Goal: Task Accomplishment & Management: Manage account settings

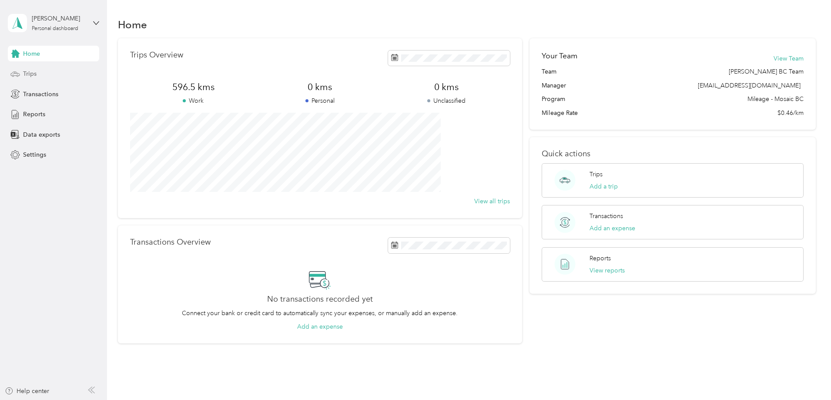
click at [25, 73] on span "Trips" at bounding box center [29, 73] width 13 height 9
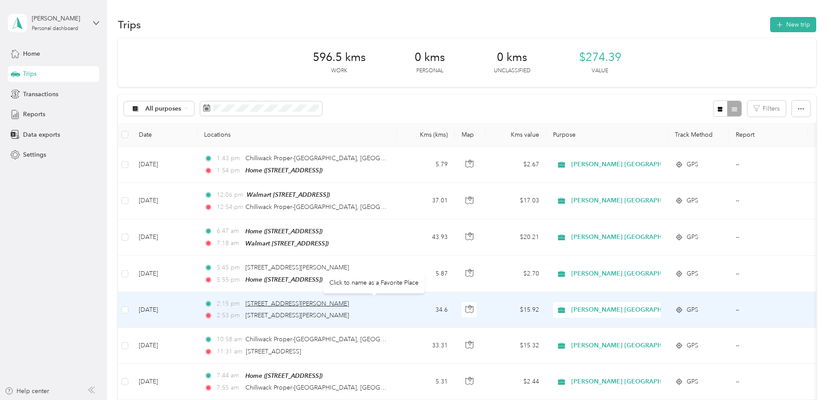
click at [332, 305] on span "[STREET_ADDRESS][PERSON_NAME]" at bounding box center [297, 303] width 104 height 7
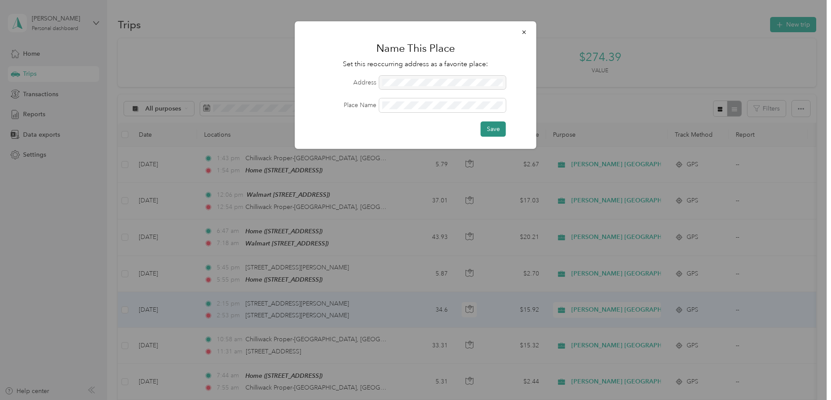
click at [490, 129] on button "Save" at bounding box center [493, 128] width 25 height 15
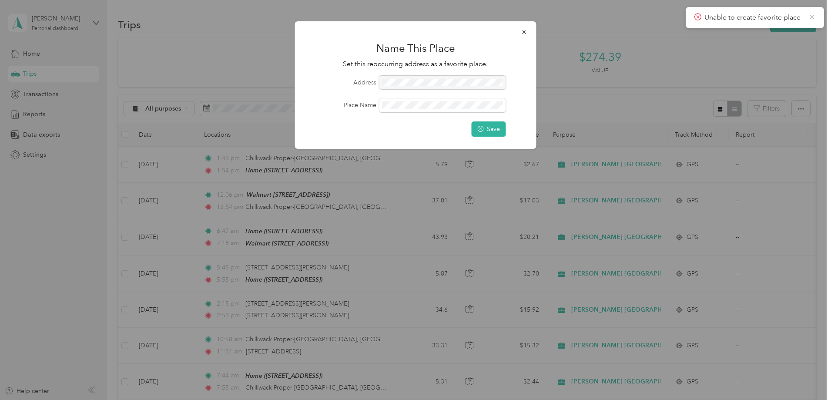
click at [812, 18] on icon at bounding box center [812, 17] width 7 height 8
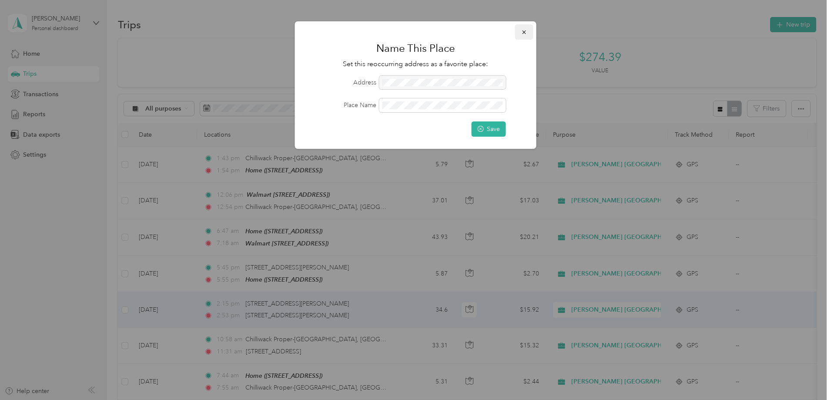
click at [523, 31] on icon "button" at bounding box center [524, 32] width 6 height 6
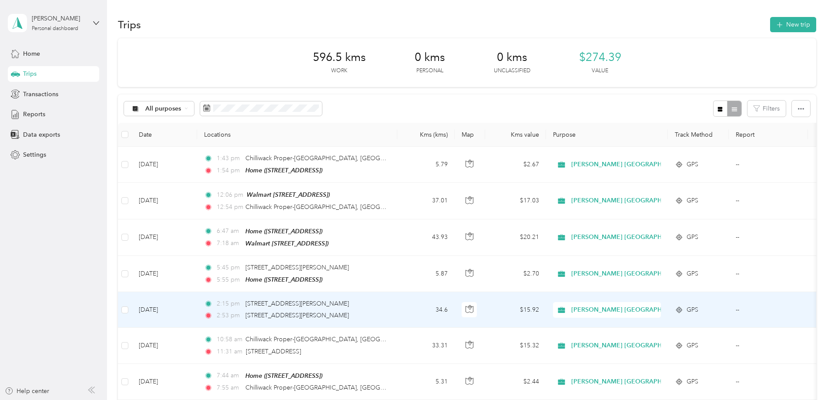
click at [455, 307] on td "34.6" at bounding box center [425, 310] width 57 height 36
click at [460, 399] on div at bounding box center [413, 400] width 827 height 0
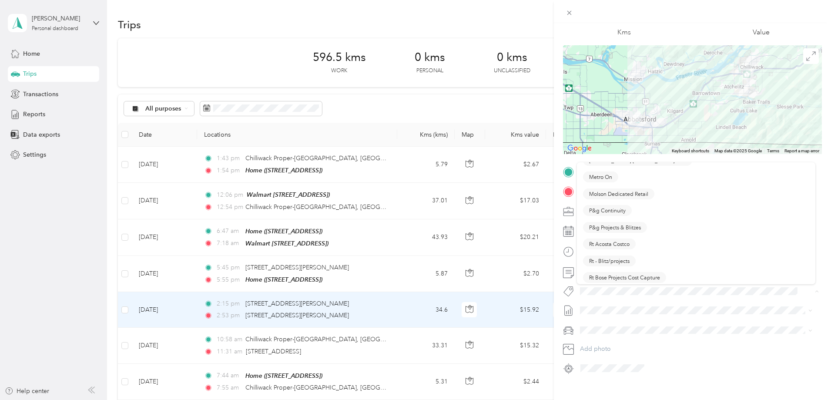
scroll to position [479, 0]
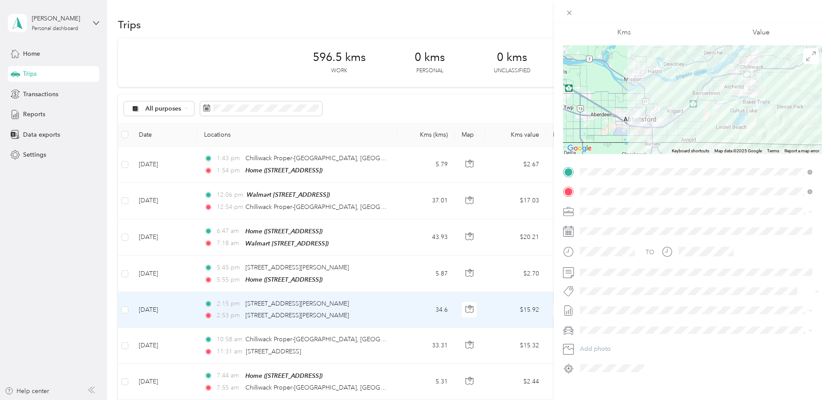
click at [604, 192] on span "P&g Continuity" at bounding box center [607, 195] width 37 height 8
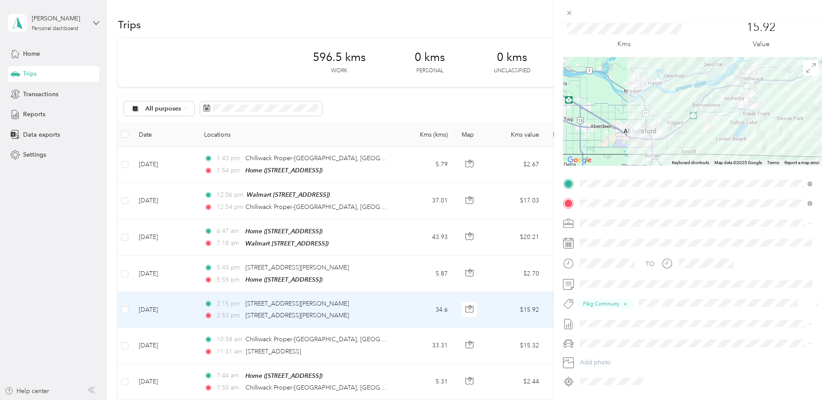
scroll to position [0, 0]
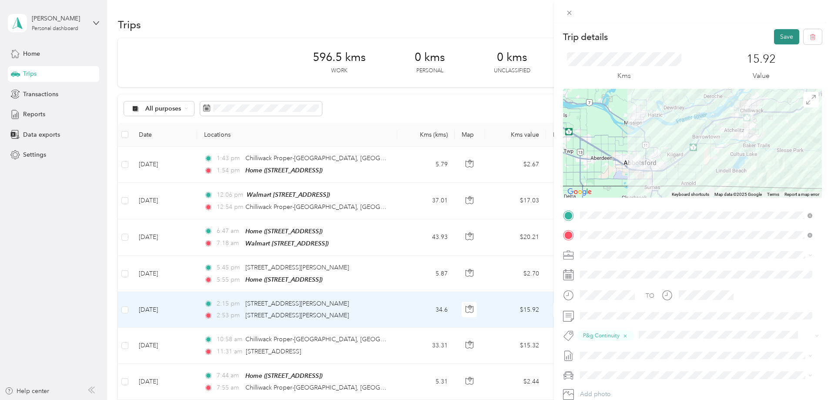
click at [775, 34] on button "Save" at bounding box center [786, 36] width 25 height 15
click at [811, 15] on icon at bounding box center [812, 17] width 7 height 8
click at [571, 12] on icon at bounding box center [569, 12] width 7 height 7
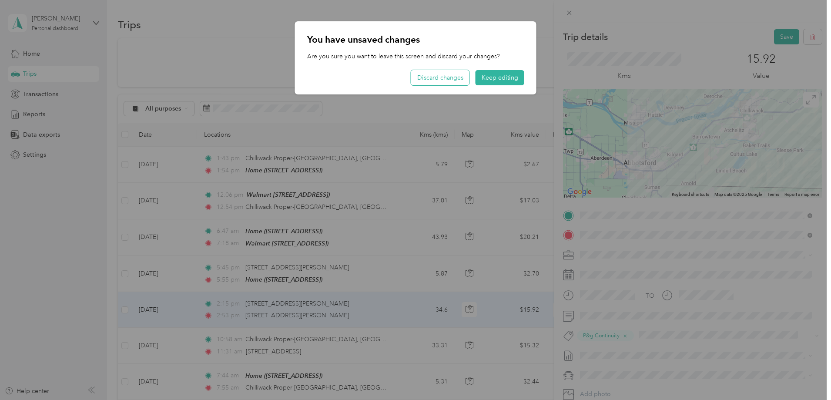
click at [441, 77] on button "Discard changes" at bounding box center [440, 77] width 58 height 15
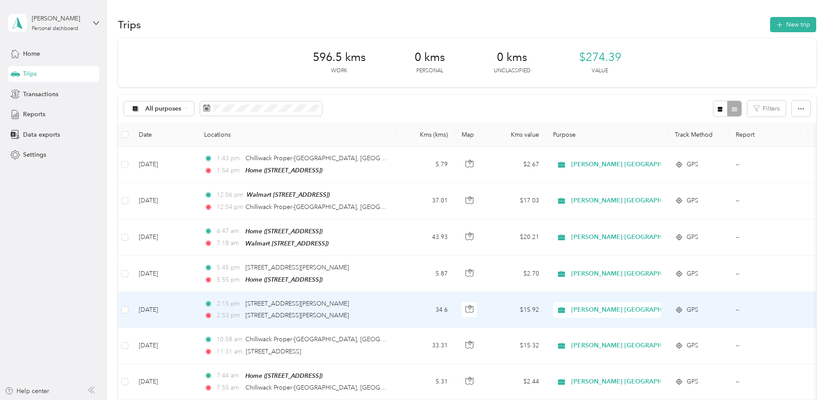
click at [455, 299] on td "34.6" at bounding box center [425, 310] width 57 height 36
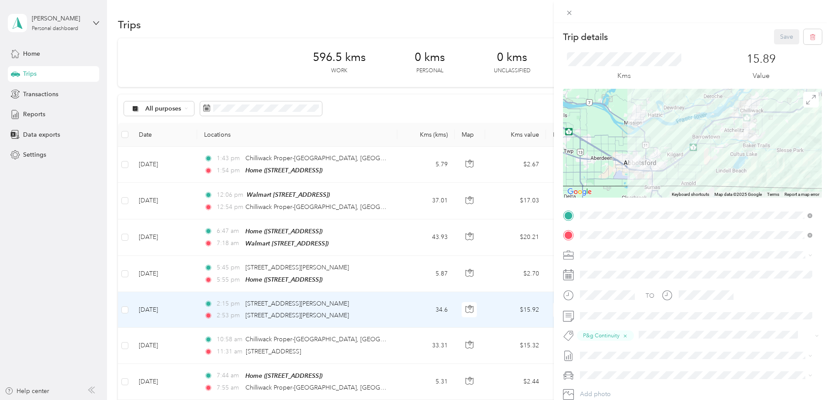
click at [468, 164] on div "Trip details Save This trip cannot be edited because it is either under review,…" at bounding box center [415, 200] width 831 height 400
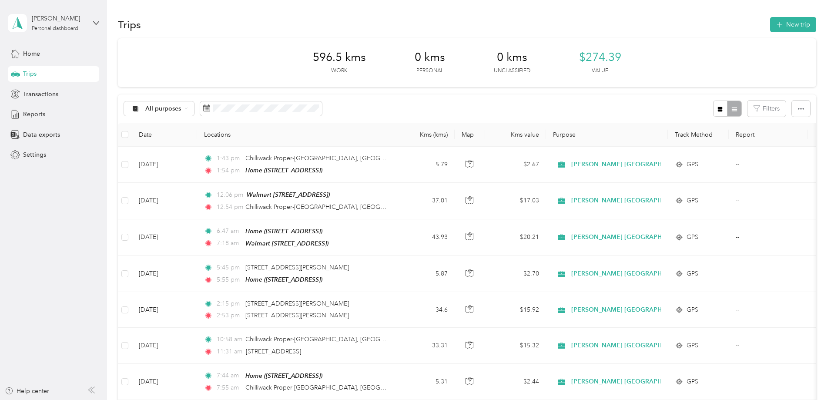
click at [468, 164] on div at bounding box center [415, 200] width 831 height 400
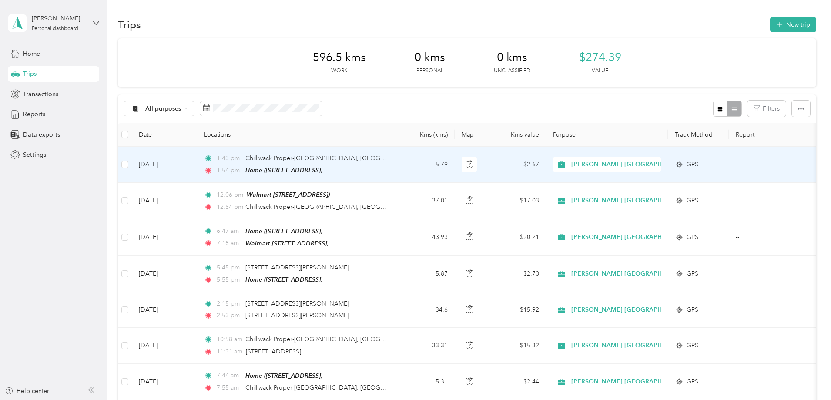
click at [455, 165] on td "5.79" at bounding box center [425, 165] width 57 height 36
click at [462, 399] on div at bounding box center [413, 400] width 827 height 0
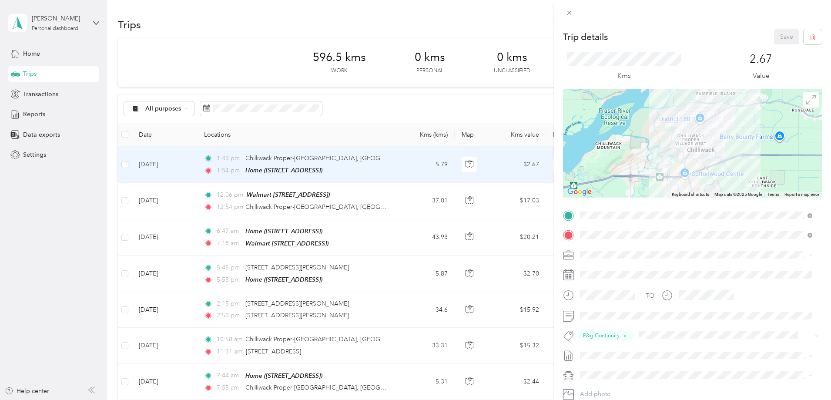
click at [459, 161] on div "Trip details Save This trip cannot be edited because it is either under review,…" at bounding box center [415, 200] width 831 height 400
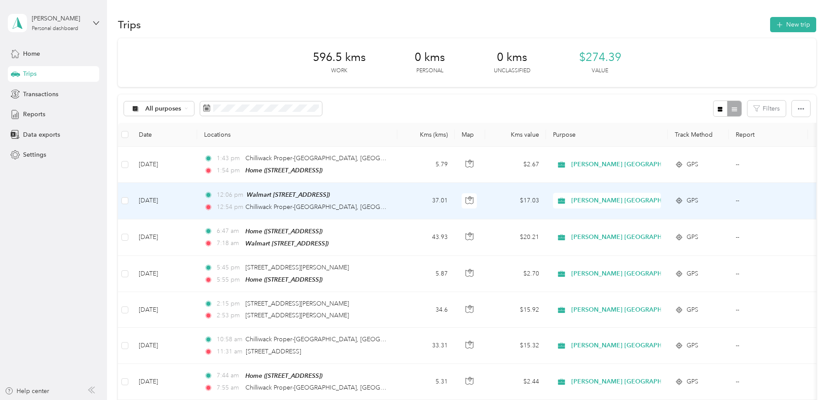
click at [455, 195] on td "37.01" at bounding box center [425, 201] width 57 height 36
click at [458, 399] on div at bounding box center [413, 400] width 827 height 0
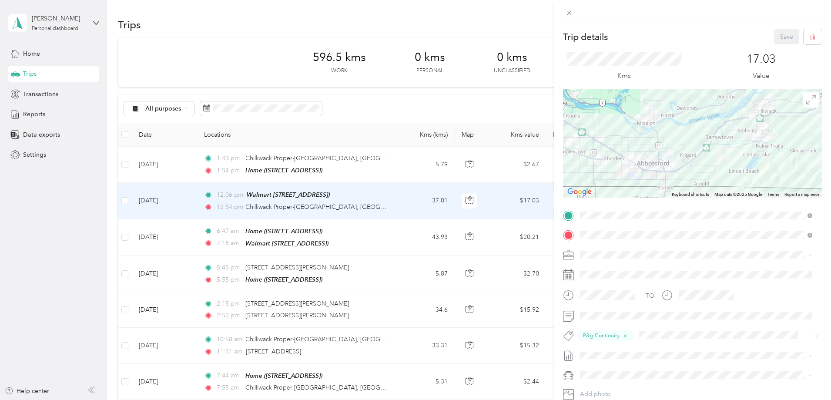
click at [458, 195] on div "Trip details Save This trip cannot be edited because it is either under review,…" at bounding box center [415, 200] width 831 height 400
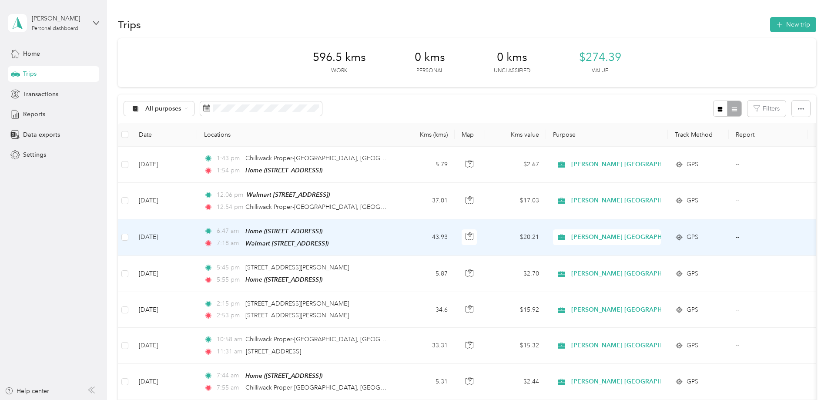
click at [455, 231] on td "43.93" at bounding box center [425, 237] width 57 height 37
click at [457, 399] on div at bounding box center [413, 400] width 827 height 0
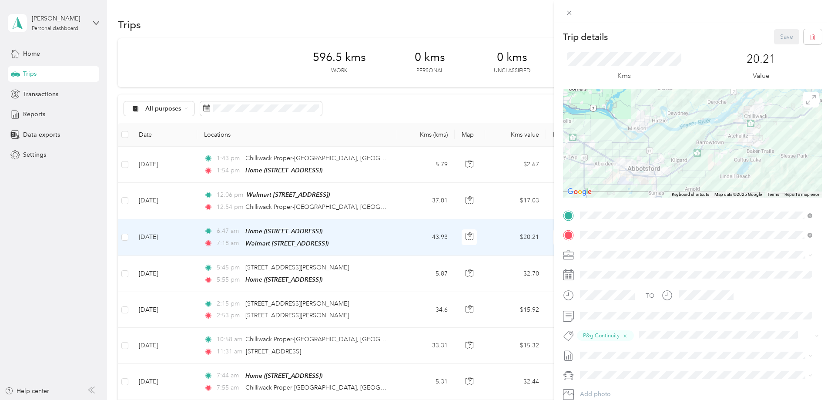
click at [457, 231] on div "Trip details Save This trip cannot be edited because it is either under review,…" at bounding box center [415, 200] width 831 height 400
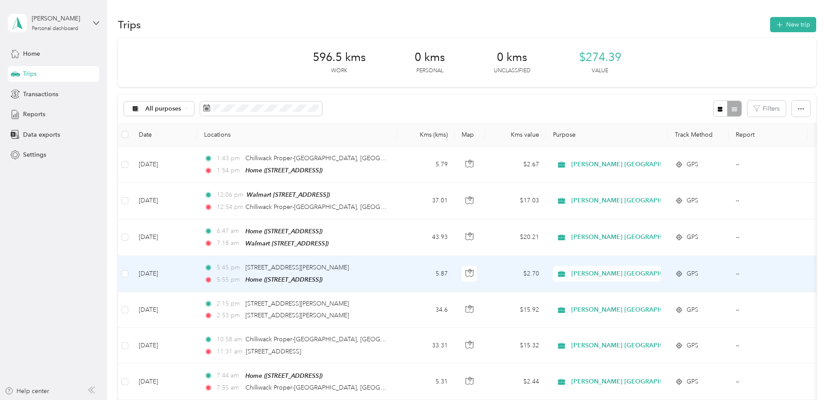
click at [455, 271] on td "5.87" at bounding box center [425, 274] width 57 height 36
click at [455, 399] on div at bounding box center [413, 400] width 827 height 0
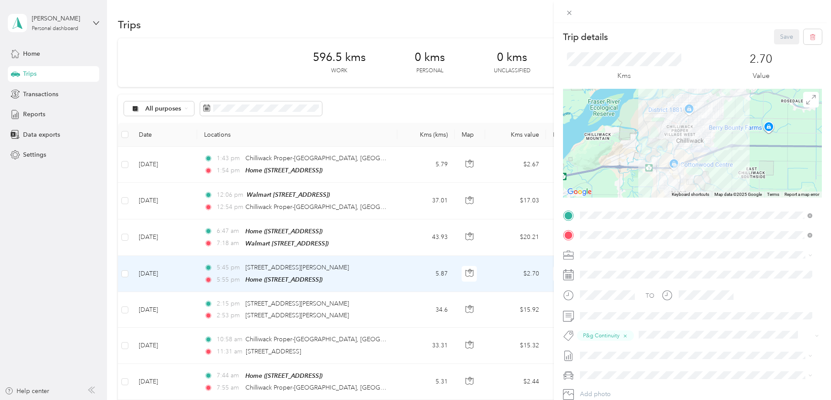
click at [447, 278] on div "Trip details Save This trip cannot be edited because it is either under review,…" at bounding box center [415, 200] width 831 height 400
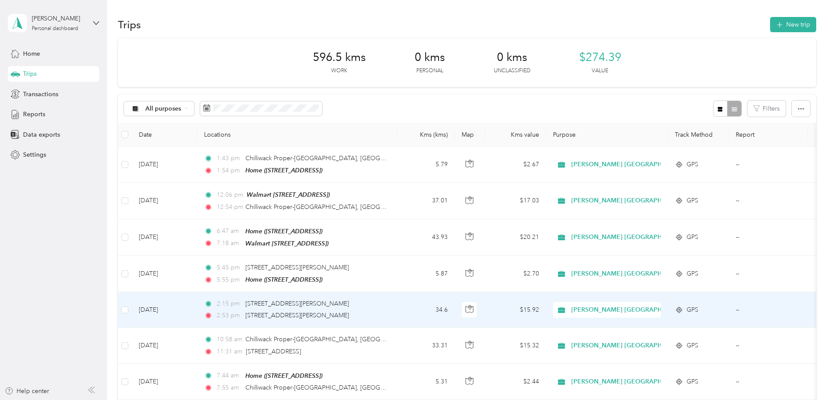
click at [397, 310] on td "2:15 pm [STREET_ADDRESS][PERSON_NAME] 2:53 pm [STREET_ADDRESS][PERSON_NAME]" at bounding box center [297, 310] width 200 height 36
click at [451, 399] on div at bounding box center [413, 400] width 827 height 0
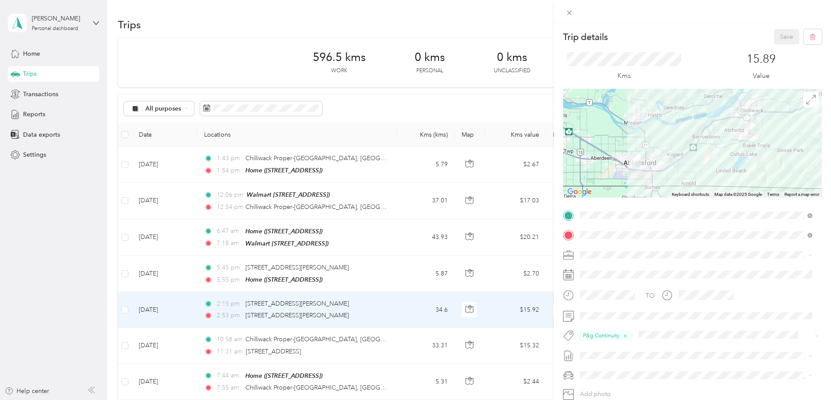
click at [451, 310] on div "Trip details Save This trip cannot be edited because it is either under review,…" at bounding box center [415, 200] width 831 height 400
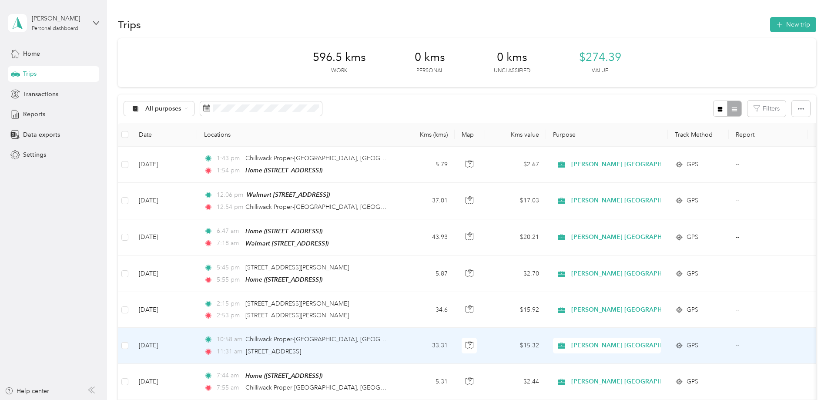
click at [455, 340] on td "33.31" at bounding box center [425, 346] width 57 height 36
click at [458, 399] on div at bounding box center [413, 400] width 827 height 0
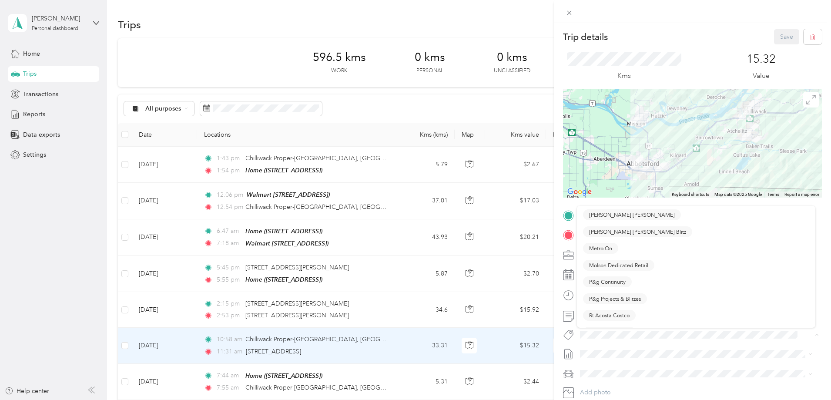
scroll to position [479, 0]
click at [610, 237] on span "P&g Continuity" at bounding box center [607, 239] width 37 height 8
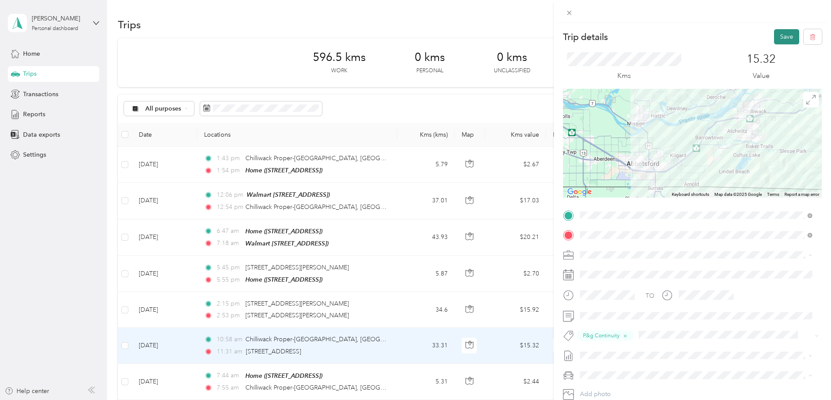
click at [780, 33] on button "Save" at bounding box center [786, 36] width 25 height 15
click at [813, 18] on icon at bounding box center [812, 17] width 7 height 8
click at [463, 341] on div "Trip details Save This trip cannot be edited because it is either under review,…" at bounding box center [415, 200] width 831 height 400
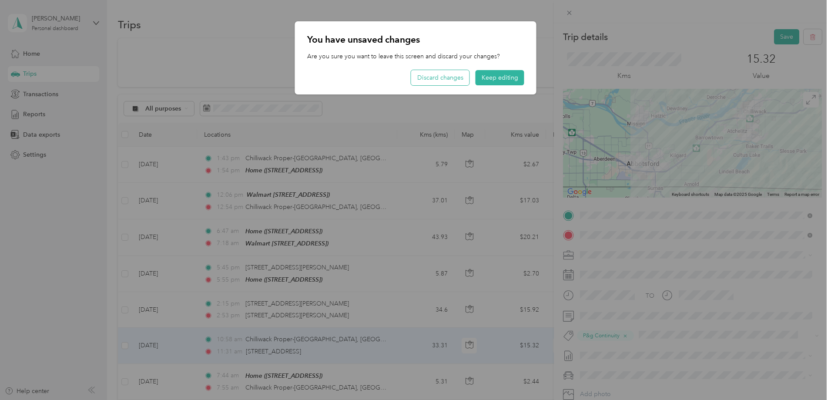
click at [443, 78] on button "Discard changes" at bounding box center [440, 77] width 58 height 15
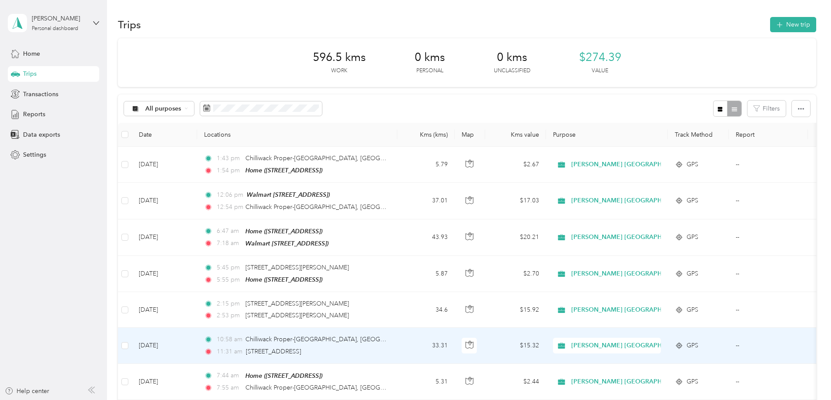
click at [397, 344] on td "10:58 am Chilliwack Proper-[GEOGRAPHIC_DATA] 11:31 am [STREET_ADDRESS]" at bounding box center [297, 346] width 200 height 36
click at [450, 399] on div "Trip details Save This trip cannot be edited because it is either under review,…" at bounding box center [413, 400] width 827 height 0
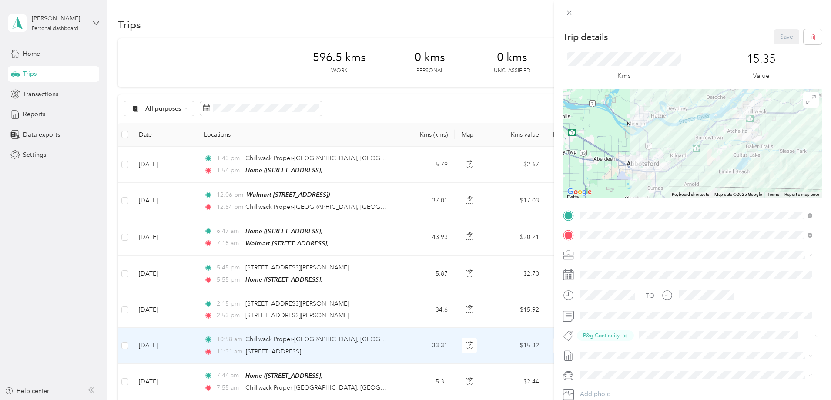
click at [450, 344] on div "Trip details Save This trip cannot be edited because it is either under review,…" at bounding box center [415, 200] width 831 height 400
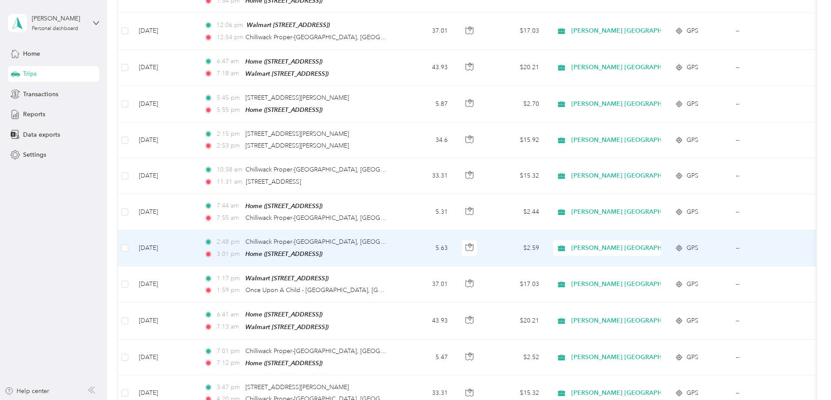
scroll to position [174, 0]
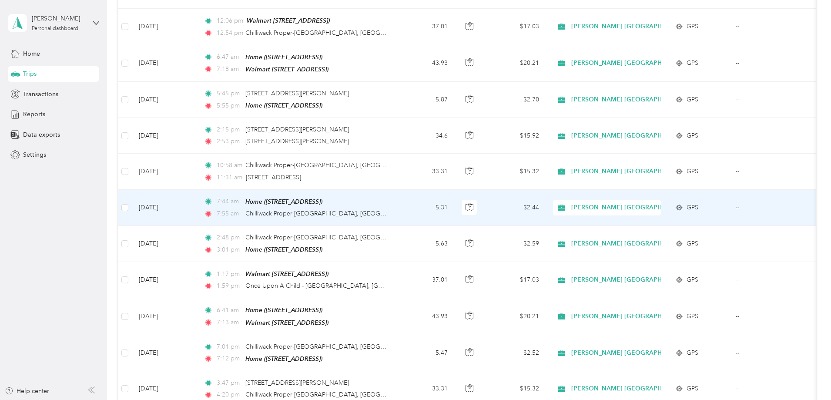
click at [397, 204] on td "7:44 am Home ([STREET_ADDRESS] , [GEOGRAPHIC_DATA], [GEOGRAPHIC_DATA]) 7:55 am …" at bounding box center [297, 208] width 200 height 36
click at [448, 399] on div at bounding box center [413, 400] width 827 height 0
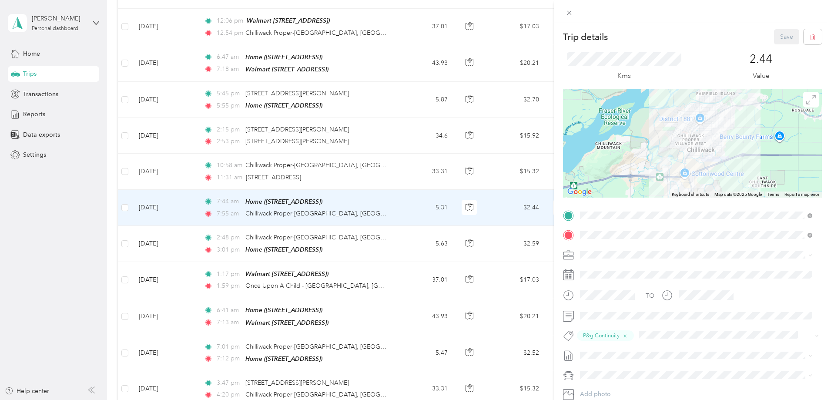
click at [448, 204] on div "Trip details Save This trip cannot be edited because it is either under review,…" at bounding box center [415, 200] width 831 height 400
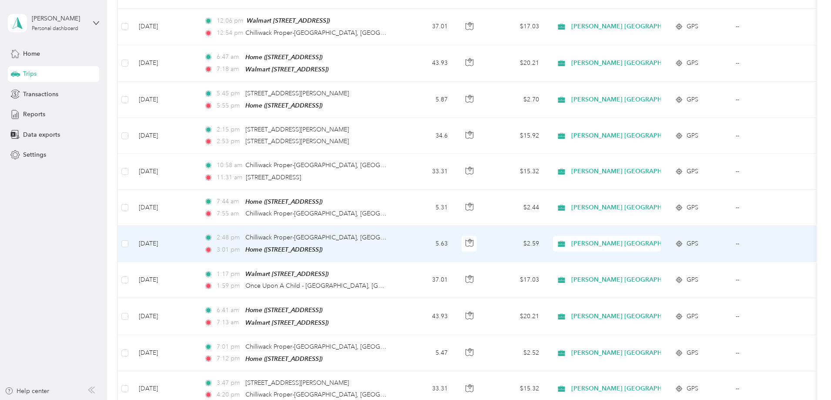
click at [397, 241] on td "2:48 pm Chilliwack Proper-[GEOGRAPHIC_DATA] 3:01 pm Home ([STREET_ADDRESS])" at bounding box center [297, 244] width 200 height 36
click at [448, 399] on div at bounding box center [413, 400] width 827 height 0
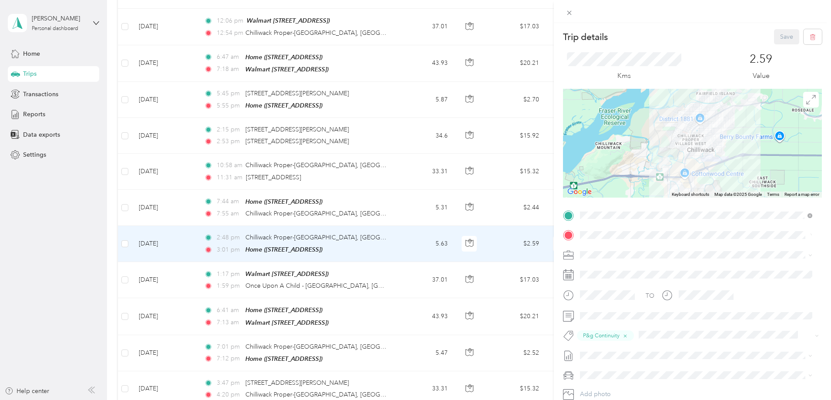
click at [448, 241] on div "Trip details Save This trip cannot be edited because it is either under review,…" at bounding box center [415, 200] width 831 height 400
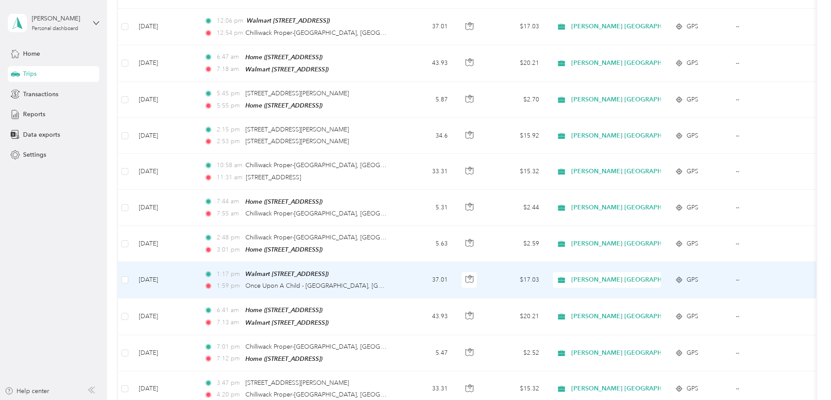
click at [397, 275] on td "1:17 pm Walmart 1113 ([STREET_ADDRESS]) 1:59 pm Once Upon A Child - [GEOGRAPHIC…" at bounding box center [297, 280] width 200 height 36
click at [446, 399] on div at bounding box center [413, 400] width 827 height 0
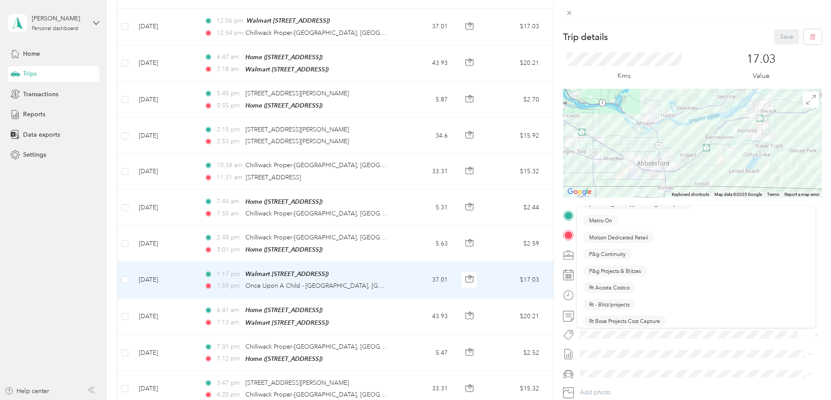
scroll to position [479, 0]
click at [599, 237] on span "P&g Continuity" at bounding box center [607, 239] width 37 height 8
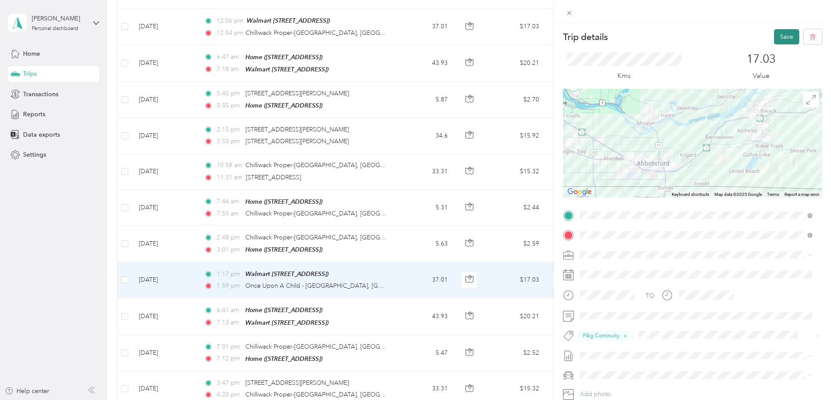
click at [775, 32] on button "Save" at bounding box center [786, 36] width 25 height 15
click at [812, 16] on icon at bounding box center [812, 17] width 7 height 8
click at [464, 274] on div "Trip details Save This trip cannot be edited because it is either under review,…" at bounding box center [415, 200] width 831 height 400
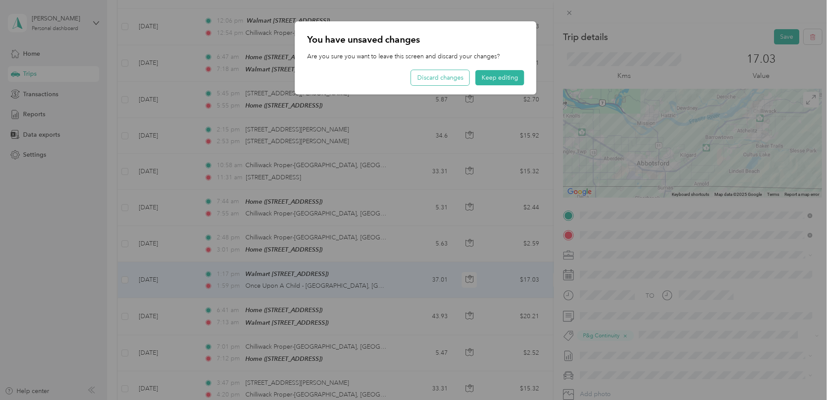
click at [435, 78] on button "Discard changes" at bounding box center [440, 77] width 58 height 15
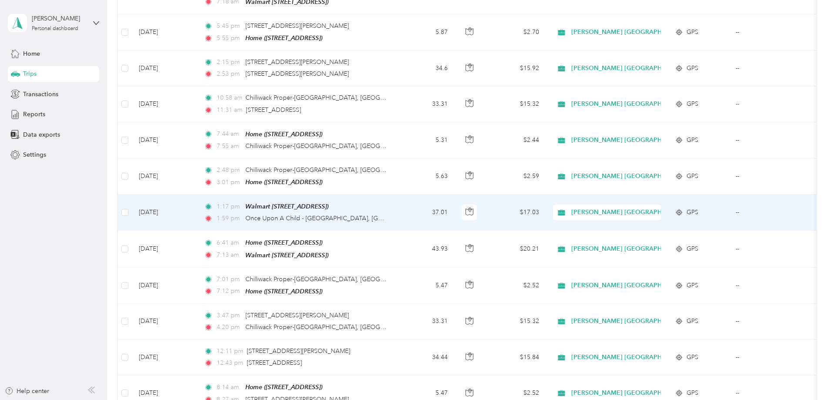
scroll to position [261, 0]
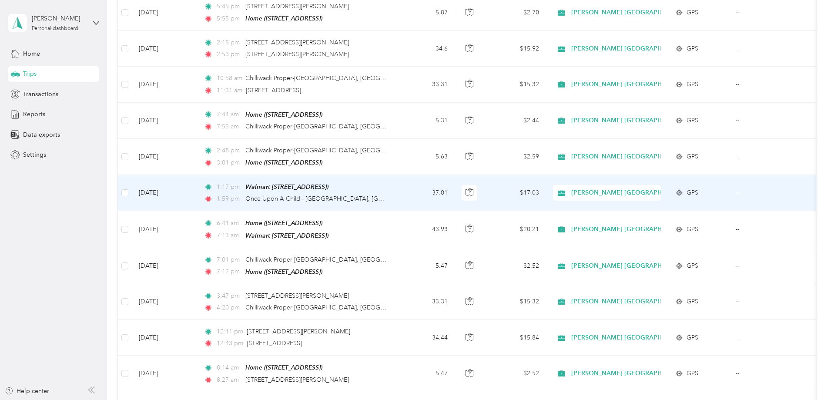
click at [455, 188] on td "37.01" at bounding box center [425, 193] width 57 height 36
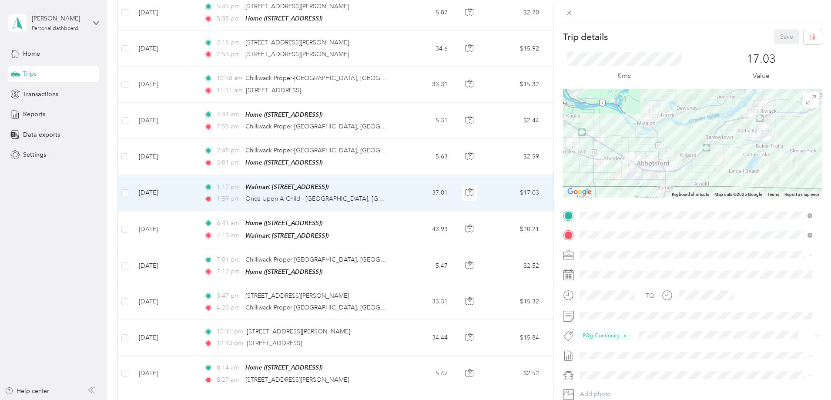
click at [463, 188] on div "Trip details Save This trip cannot be edited because it is either under review,…" at bounding box center [415, 200] width 831 height 400
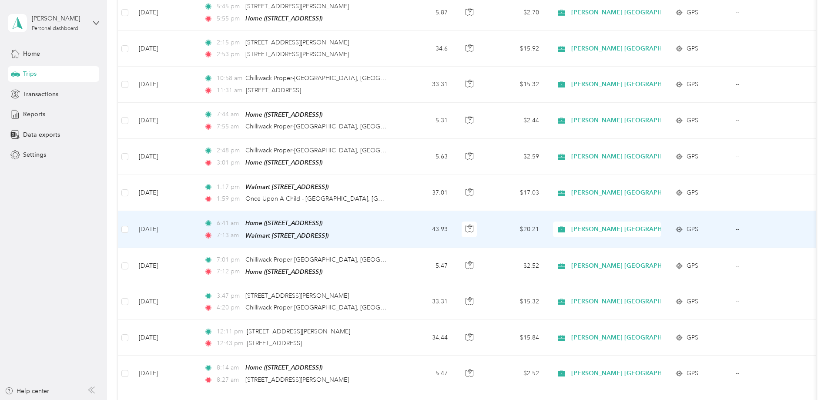
click at [455, 224] on td "43.93" at bounding box center [425, 229] width 57 height 37
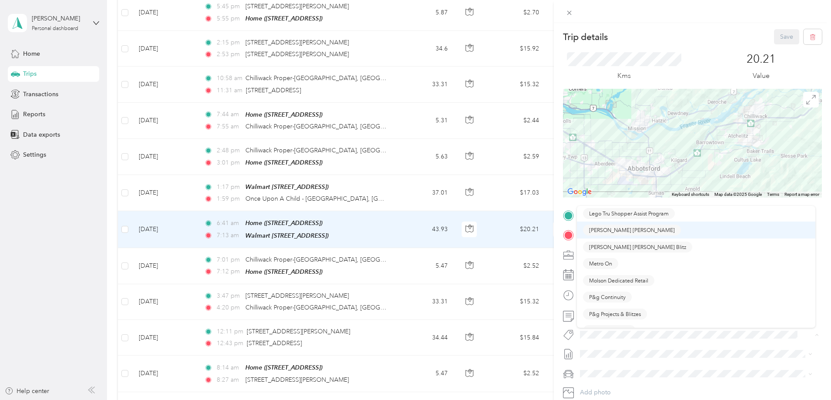
scroll to position [435, 0]
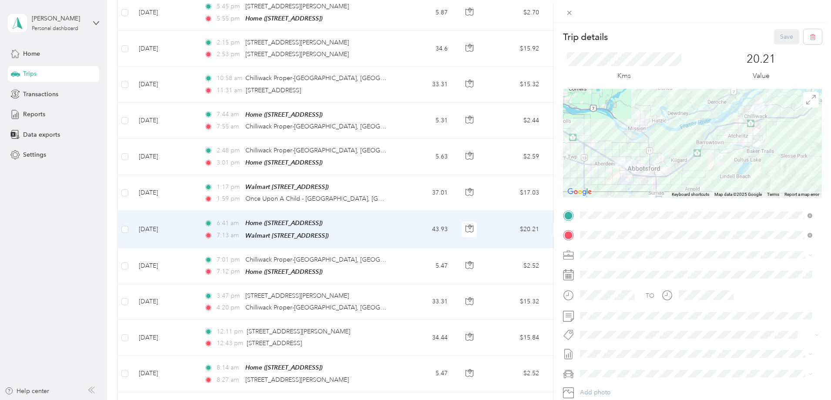
click at [600, 284] on li "P&g Continuity" at bounding box center [696, 281] width 238 height 17
click at [778, 39] on button "Save" at bounding box center [786, 36] width 25 height 15
click at [812, 15] on icon at bounding box center [812, 17] width 7 height 8
click at [451, 223] on div "Trip details Save This trip cannot be edited because it is either under review,…" at bounding box center [415, 200] width 831 height 400
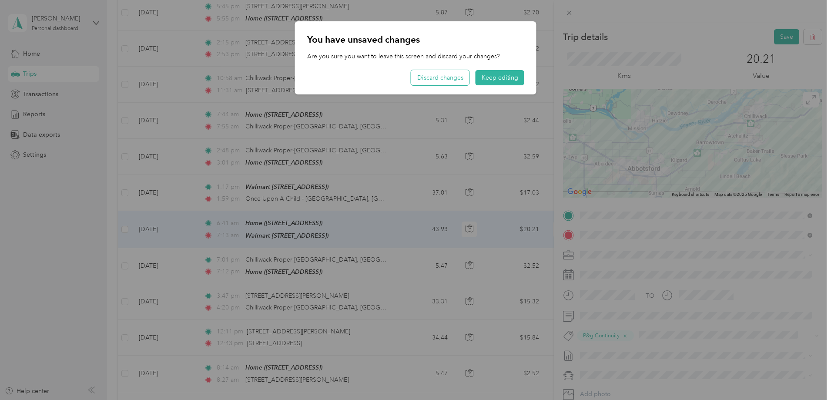
click at [449, 79] on button "Discard changes" at bounding box center [440, 77] width 58 height 15
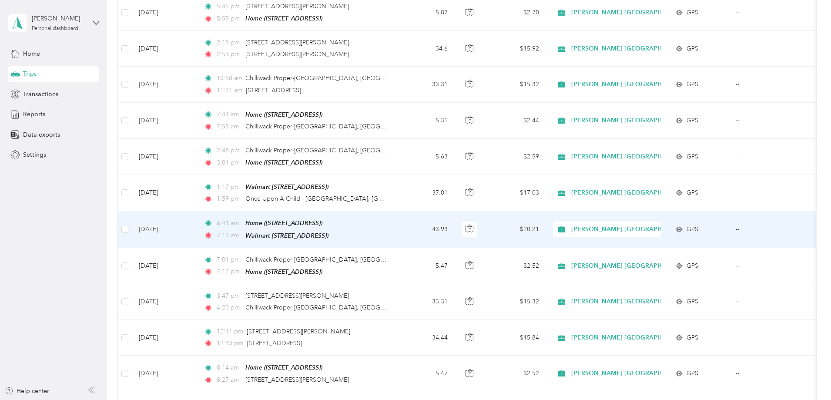
click at [455, 226] on td "43.93" at bounding box center [425, 229] width 57 height 37
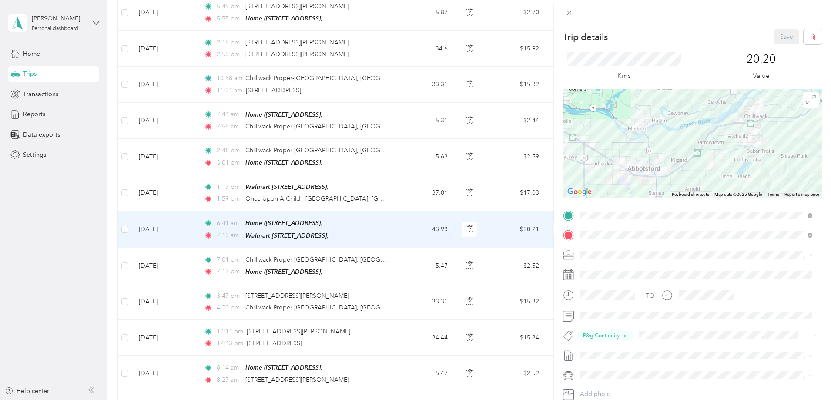
click at [460, 226] on div "Trip details Save This trip cannot be edited because it is either under review,…" at bounding box center [415, 200] width 831 height 400
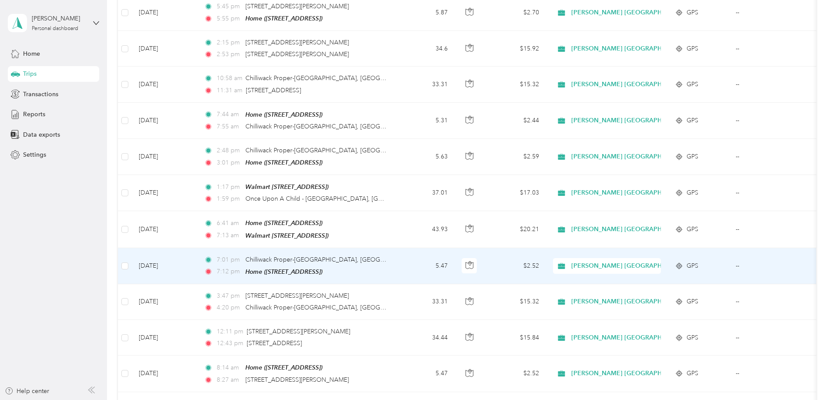
click at [455, 266] on td "5.47" at bounding box center [425, 266] width 57 height 36
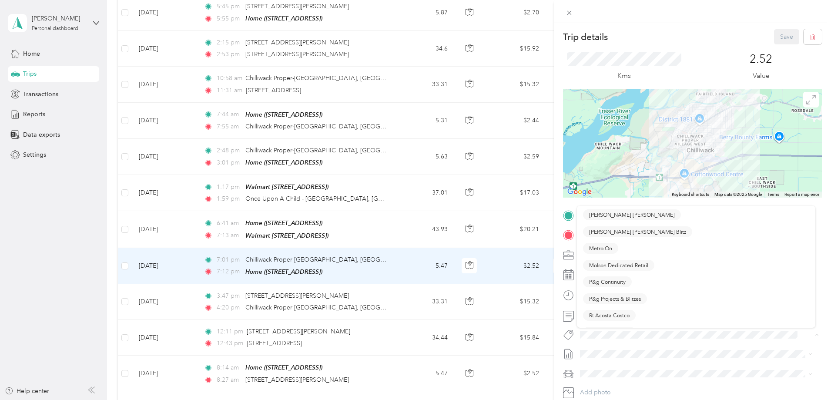
scroll to position [479, 0]
click at [614, 237] on span "P&g Continuity" at bounding box center [607, 239] width 37 height 8
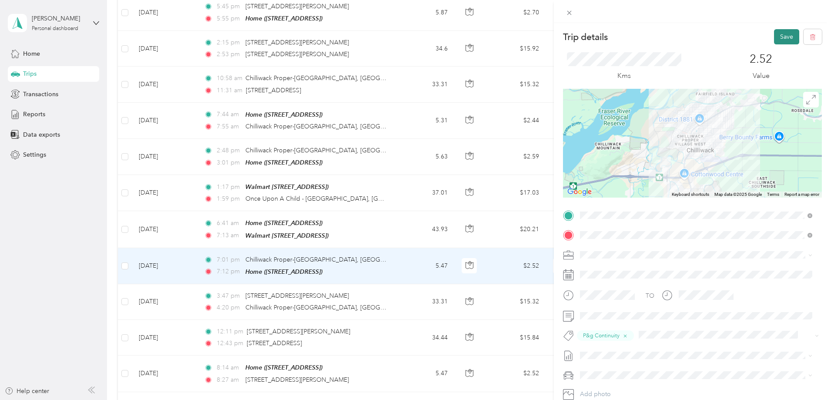
click at [777, 37] on button "Save" at bounding box center [786, 36] width 25 height 15
click at [812, 16] on icon at bounding box center [812, 17] width 7 height 8
click at [463, 262] on div "Trip details Save This trip cannot be edited because it is either under review,…" at bounding box center [415, 200] width 831 height 400
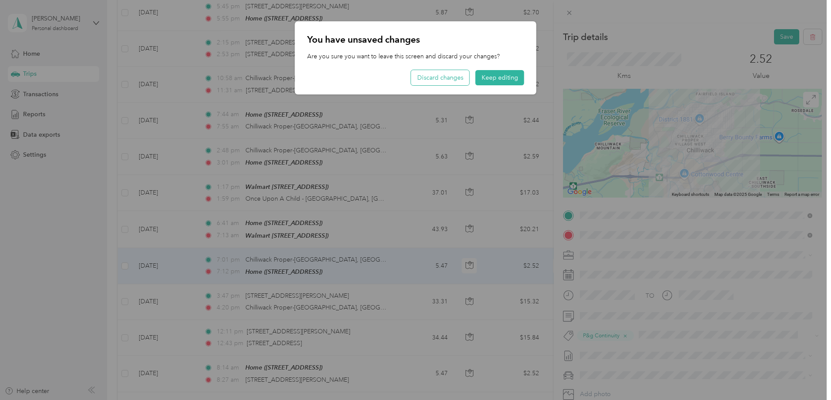
click at [435, 79] on button "Discard changes" at bounding box center [440, 77] width 58 height 15
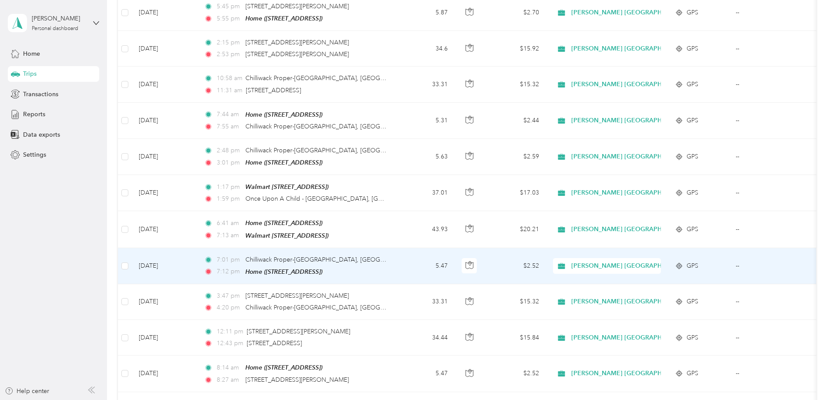
click at [397, 264] on td "7:01 pm Chilliwack Proper-[GEOGRAPHIC_DATA] 7:12 pm Home ([STREET_ADDRESS])" at bounding box center [297, 266] width 200 height 36
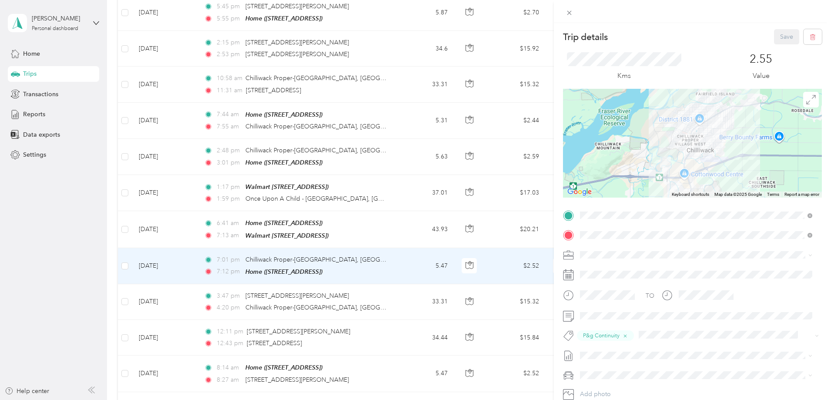
click at [454, 264] on div "Trip details Save This trip cannot be edited because it is either under review,…" at bounding box center [415, 200] width 831 height 400
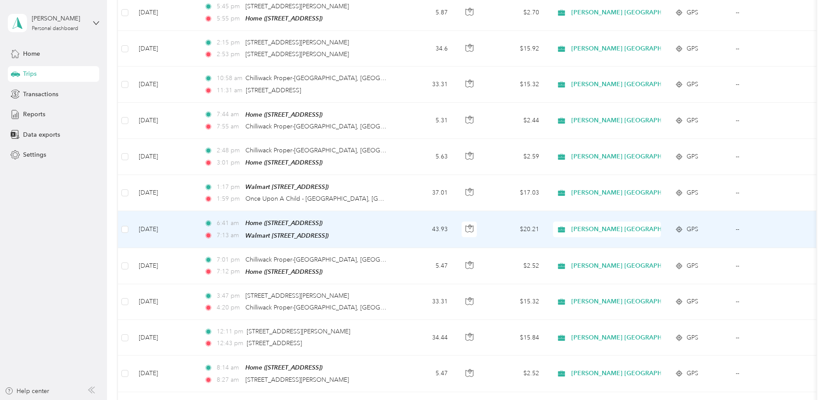
click at [455, 229] on td "43.93" at bounding box center [425, 229] width 57 height 37
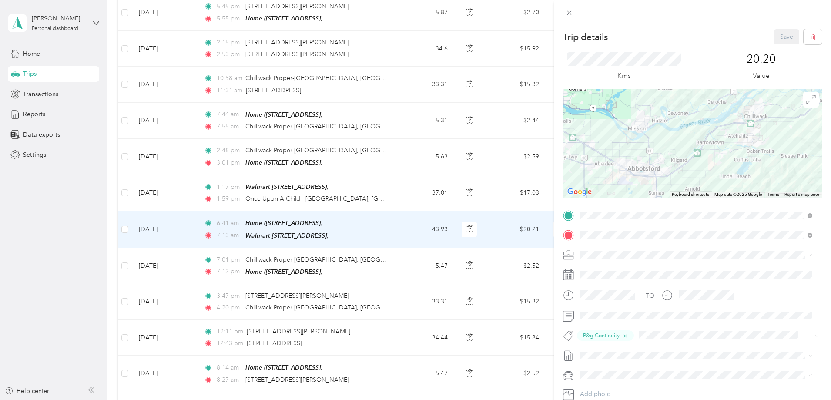
click at [462, 229] on div "Trip details Save This trip cannot be edited because it is either under review,…" at bounding box center [415, 200] width 831 height 400
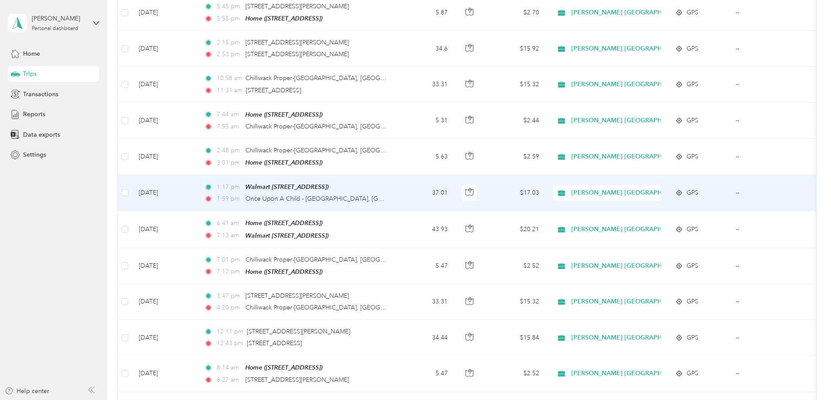
click at [455, 196] on td "37.01" at bounding box center [425, 193] width 57 height 36
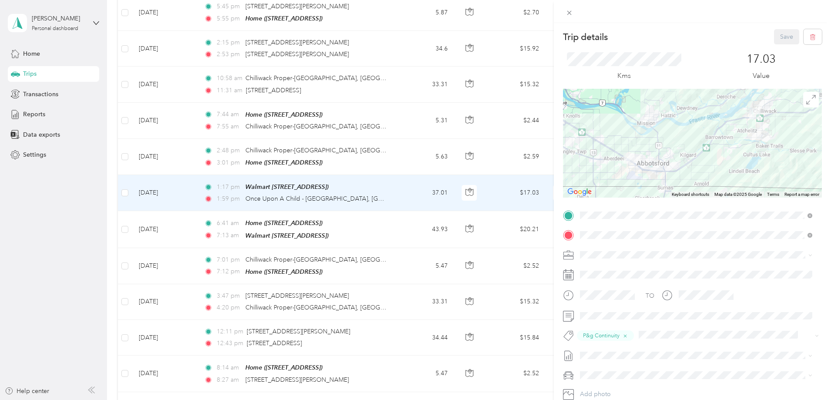
click at [465, 196] on div "Trip details Save This trip cannot be edited because it is either under review,…" at bounding box center [415, 200] width 831 height 400
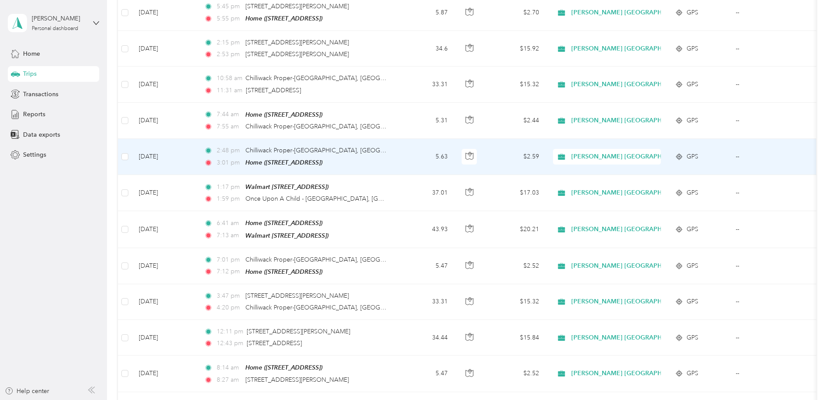
click at [455, 150] on td "5.63" at bounding box center [425, 157] width 57 height 36
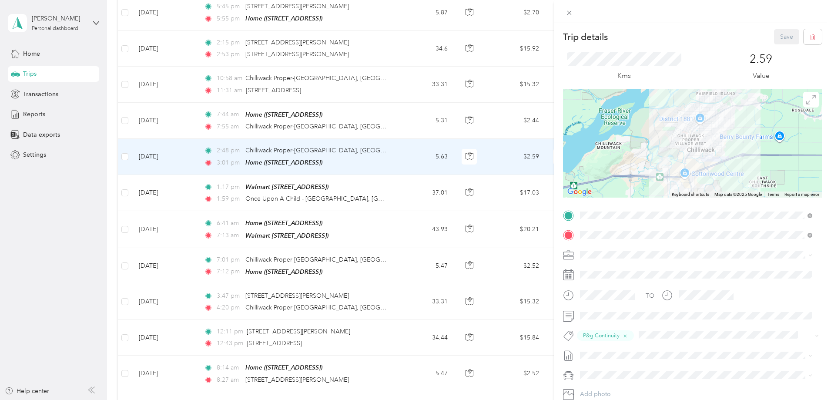
click at [461, 187] on div "Trip details Save This trip cannot be edited because it is either under review,…" at bounding box center [415, 200] width 831 height 400
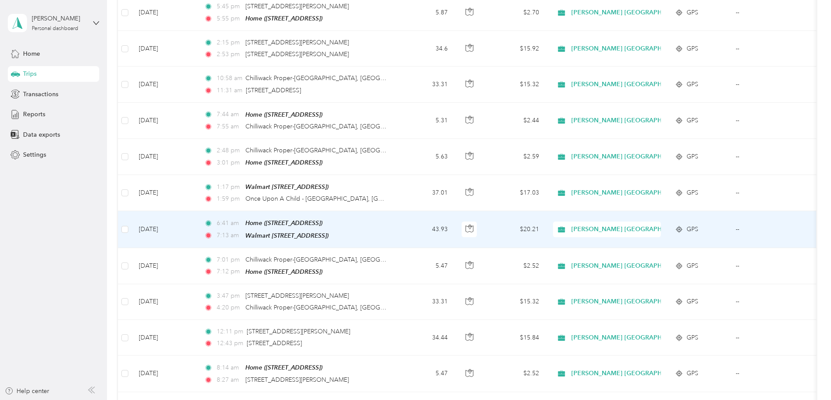
click at [455, 218] on td "43.93" at bounding box center [425, 229] width 57 height 37
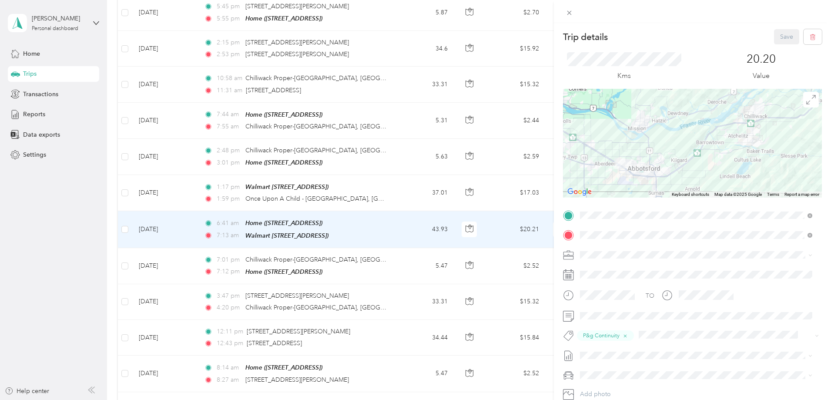
click at [461, 218] on div "Trip details Save This trip cannot be edited because it is either under review,…" at bounding box center [415, 200] width 831 height 400
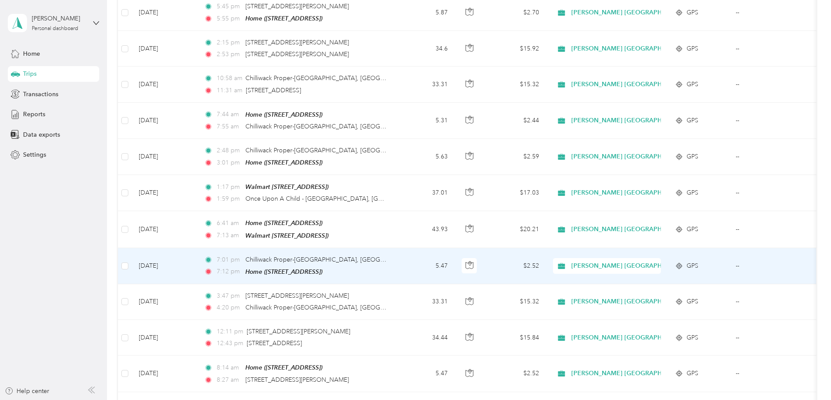
click at [455, 255] on td "5.47" at bounding box center [425, 266] width 57 height 36
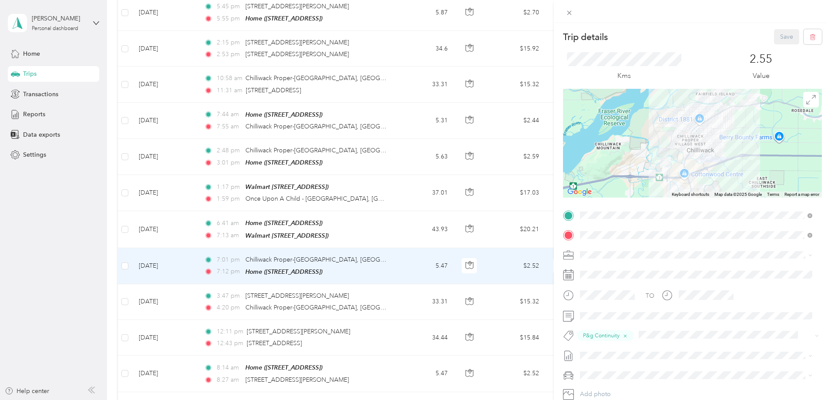
click at [461, 255] on div "Trip details Save This trip cannot be edited because it is either under review,…" at bounding box center [415, 200] width 831 height 400
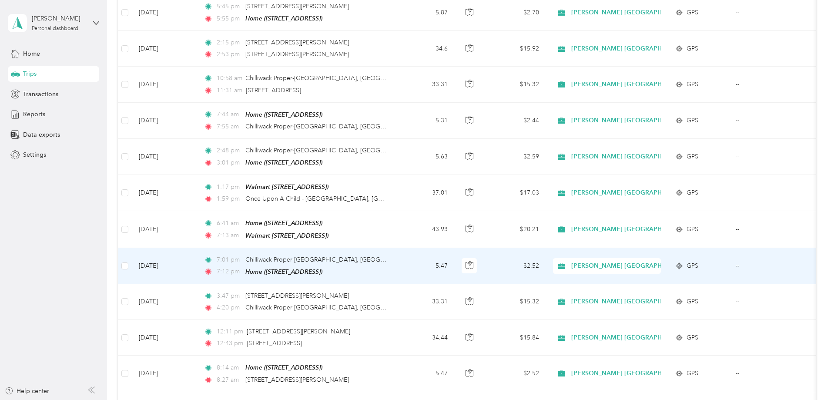
scroll to position [305, 0]
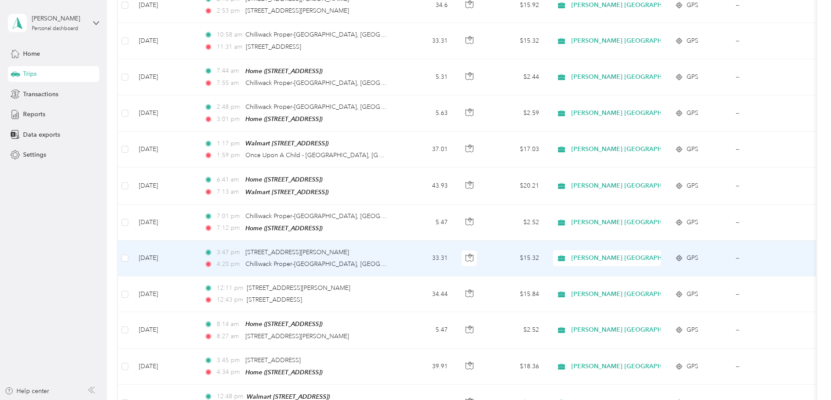
click at [455, 254] on td "33.31" at bounding box center [425, 259] width 57 height 36
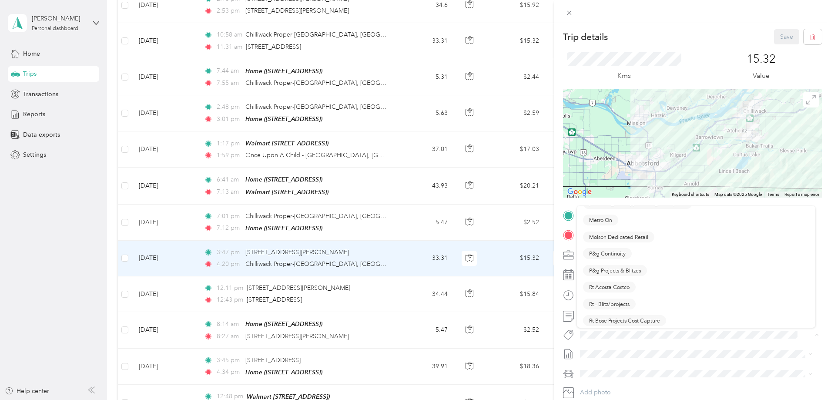
scroll to position [479, 0]
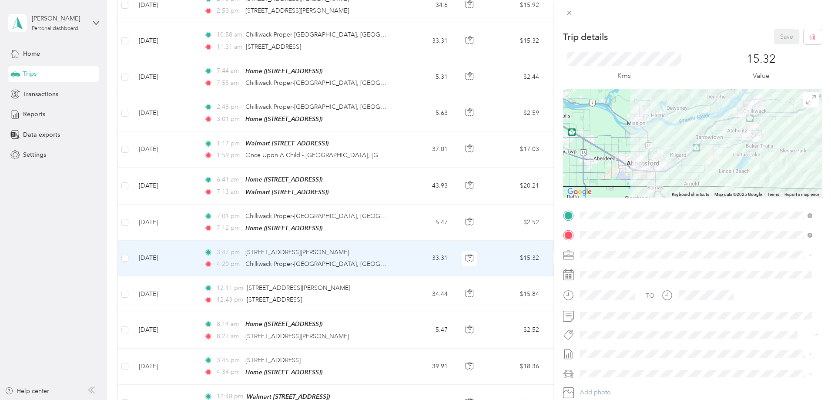
click at [614, 239] on button "P&g Continuity" at bounding box center [607, 238] width 49 height 11
click at [780, 40] on button "Save" at bounding box center [786, 36] width 25 height 15
click at [813, 17] on icon at bounding box center [812, 17] width 7 height 8
click at [463, 254] on div "Trip details Save This trip cannot be edited because it is either under review,…" at bounding box center [415, 200] width 831 height 400
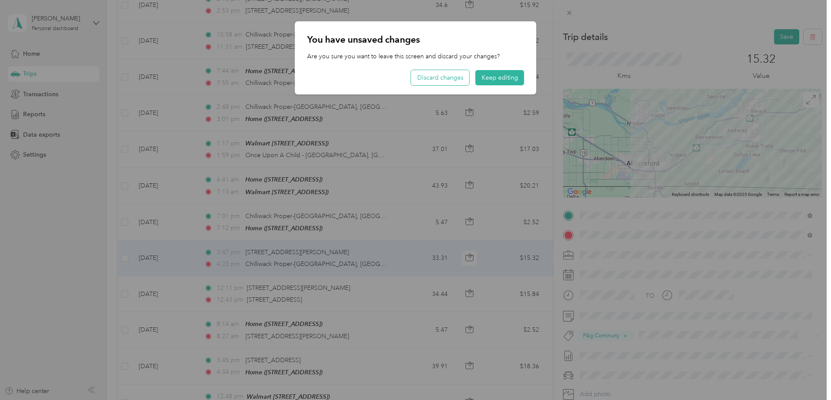
click at [448, 79] on button "Discard changes" at bounding box center [440, 77] width 58 height 15
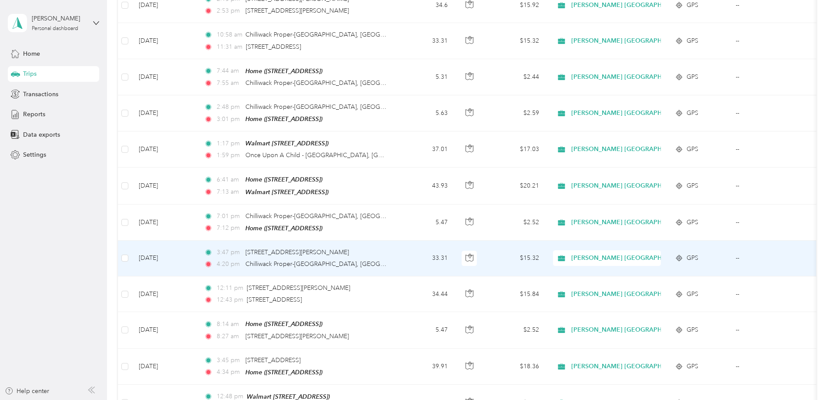
click at [397, 246] on td "3:47 pm [STREET_ADDRESS][PERSON_NAME] 4:20 pm [GEOGRAPHIC_DATA], [GEOGRAPHIC_DA…" at bounding box center [297, 259] width 200 height 36
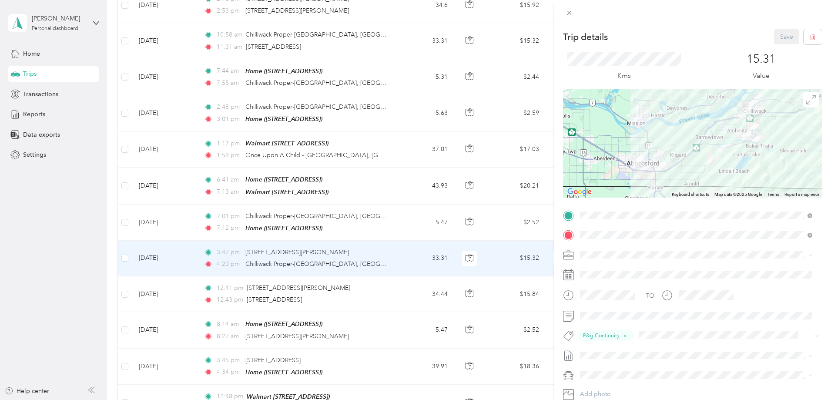
click at [453, 245] on div "Trip details Save This trip cannot be edited because it is either under review,…" at bounding box center [415, 200] width 831 height 400
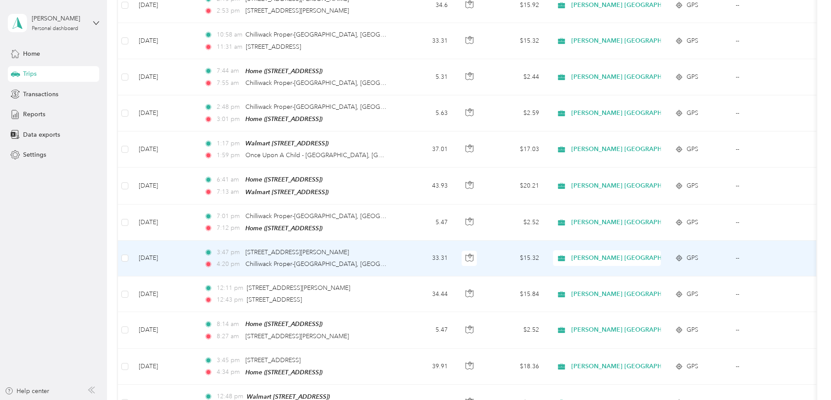
scroll to position [348, 0]
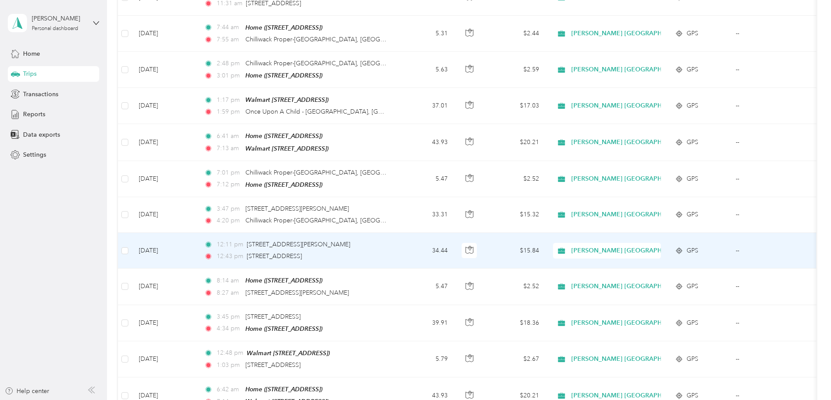
click at [455, 242] on td "34.44" at bounding box center [425, 251] width 57 height 36
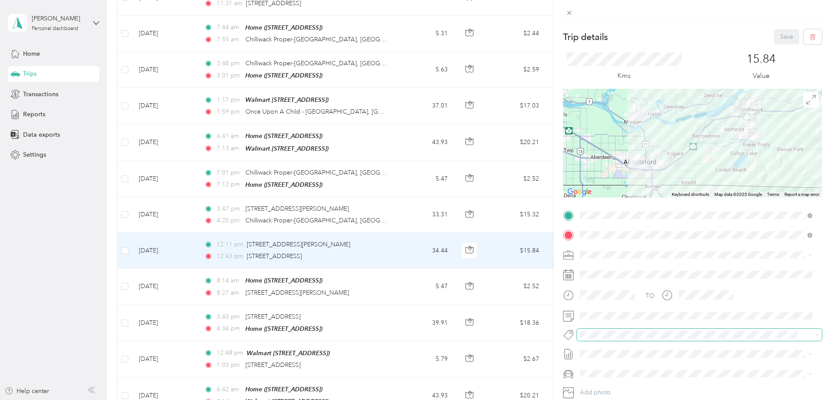
click at [601, 339] on span at bounding box center [692, 334] width 230 height 9
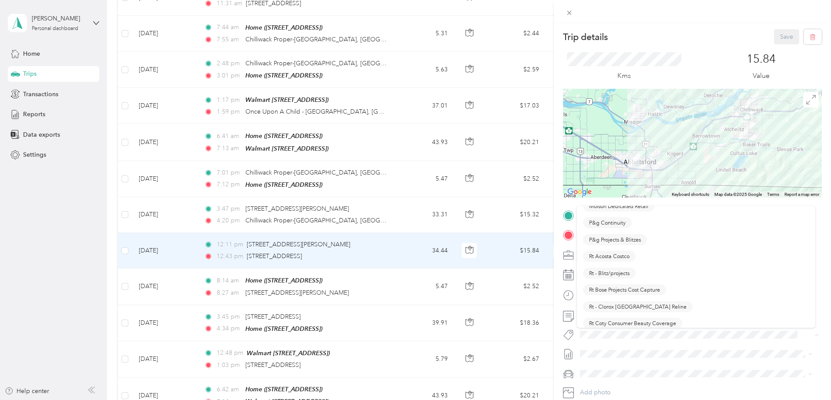
scroll to position [435, 0]
click at [614, 282] on button "P&g Continuity" at bounding box center [607, 281] width 49 height 11
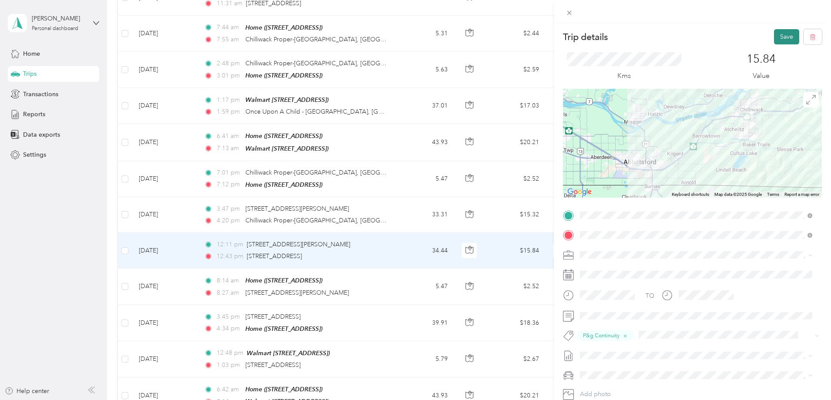
click at [782, 39] on button "Save" at bounding box center [786, 36] width 25 height 15
click at [812, 17] on icon at bounding box center [812, 17] width 4 height 4
click at [460, 240] on div "Trip details Save This trip cannot be edited because it is either under review,…" at bounding box center [415, 200] width 831 height 400
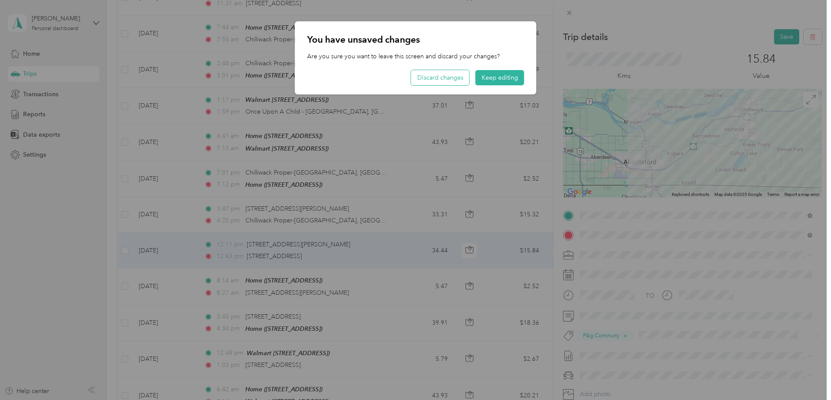
click at [443, 79] on button "Discard changes" at bounding box center [440, 77] width 58 height 15
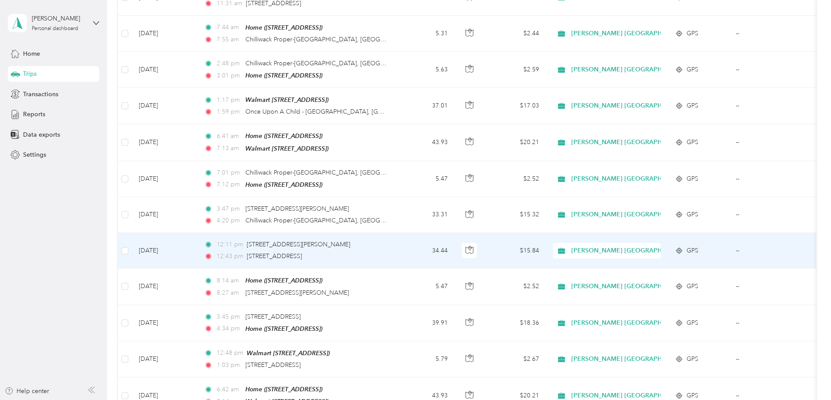
click at [387, 243] on div "12:11 pm [STREET_ADDRESS][PERSON_NAME]" at bounding box center [295, 245] width 183 height 10
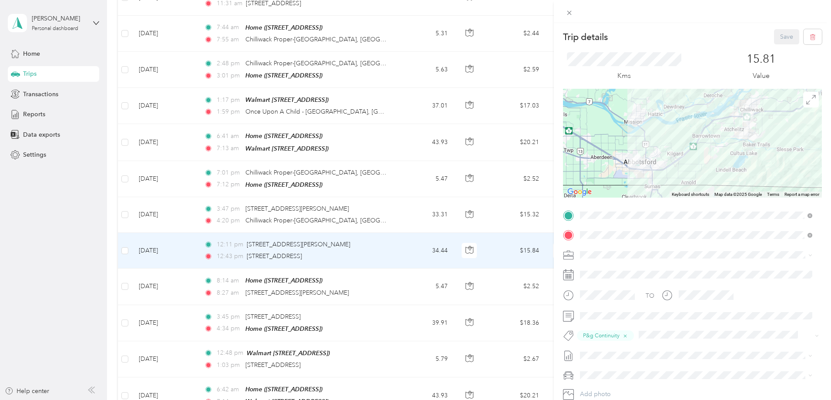
click at [437, 244] on div "Trip details Save This trip cannot be edited because it is either under review,…" at bounding box center [415, 200] width 831 height 400
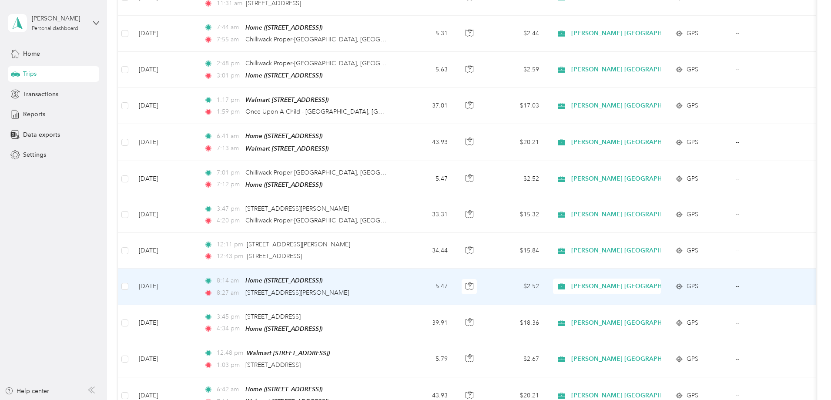
click at [387, 288] on div "8:27 am [STREET_ADDRESS][PERSON_NAME]" at bounding box center [295, 293] width 183 height 10
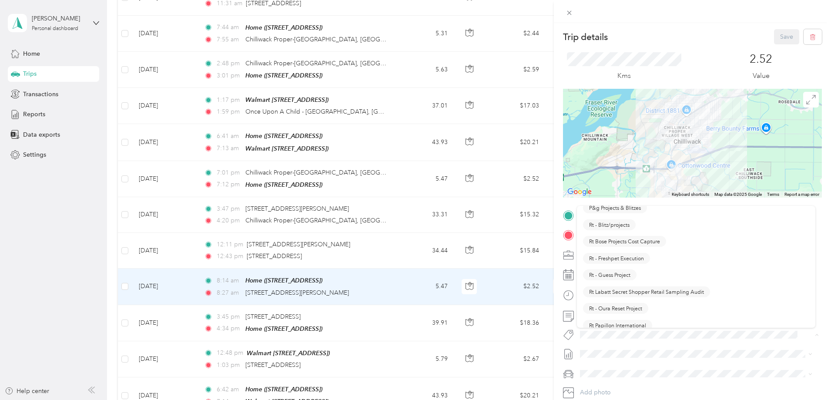
scroll to position [131, 0]
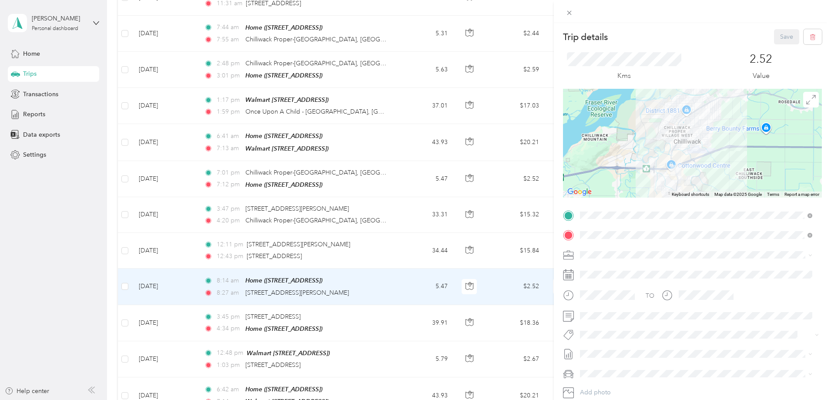
click at [611, 237] on li "P&g Continuity" at bounding box center [696, 232] width 238 height 17
click at [775, 35] on button "Save" at bounding box center [786, 36] width 25 height 15
click at [812, 14] on icon at bounding box center [812, 17] width 7 height 8
click at [470, 279] on div "Trip details Save This trip cannot be edited because it is either under review,…" at bounding box center [415, 200] width 831 height 400
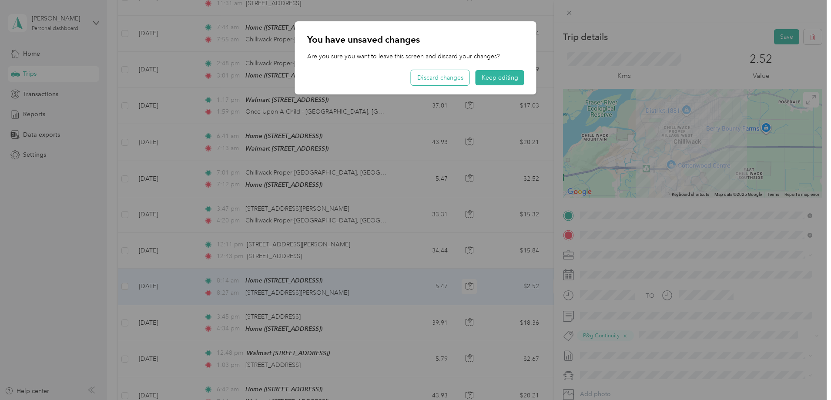
click at [450, 77] on button "Discard changes" at bounding box center [440, 77] width 58 height 15
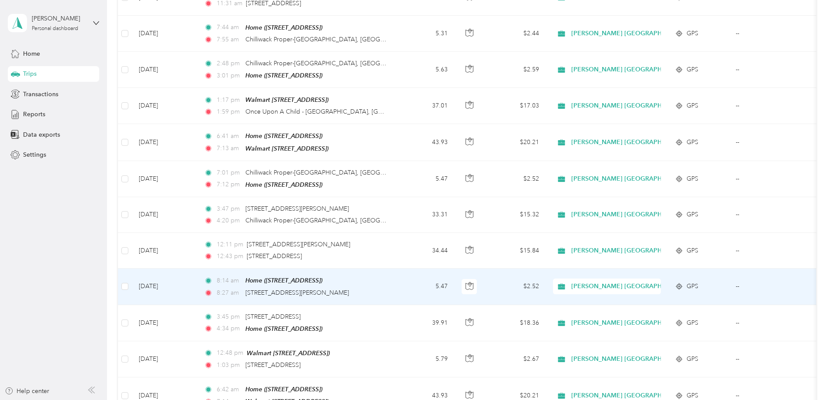
click at [455, 285] on td "5.47" at bounding box center [425, 286] width 57 height 36
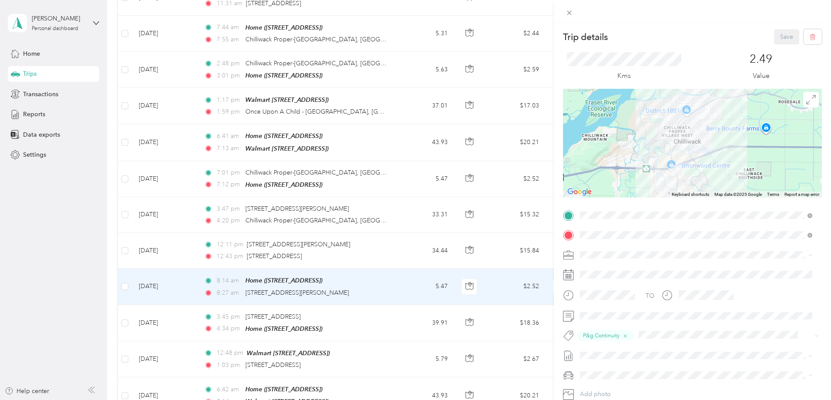
click at [470, 285] on div "Trip details Save This trip cannot be edited because it is either under review,…" at bounding box center [415, 200] width 831 height 400
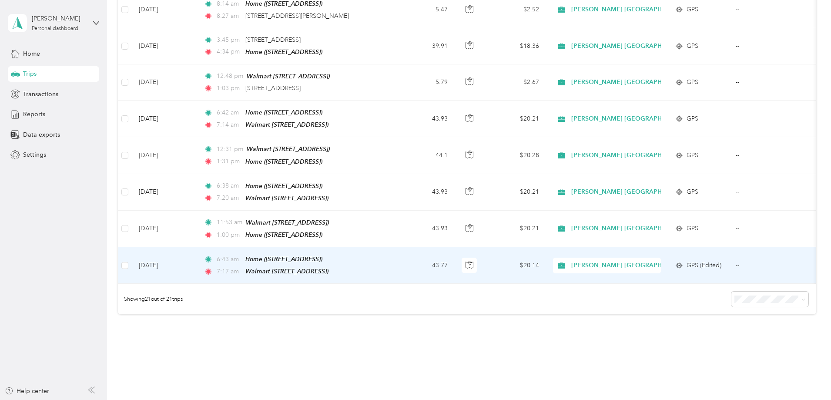
scroll to position [609, 0]
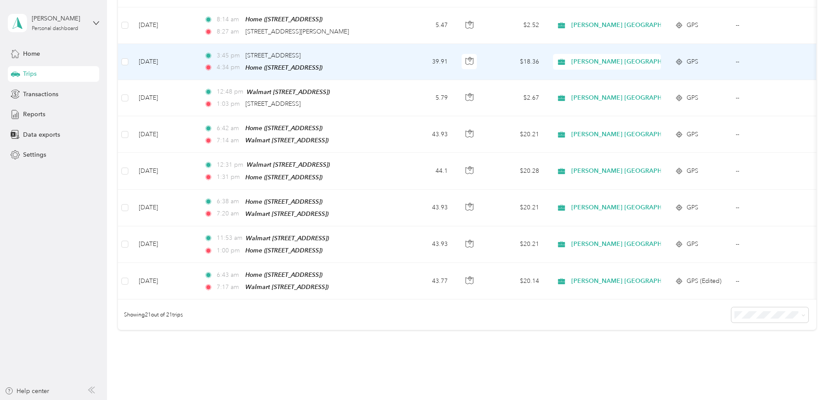
click at [455, 56] on td "39.91" at bounding box center [425, 62] width 57 height 36
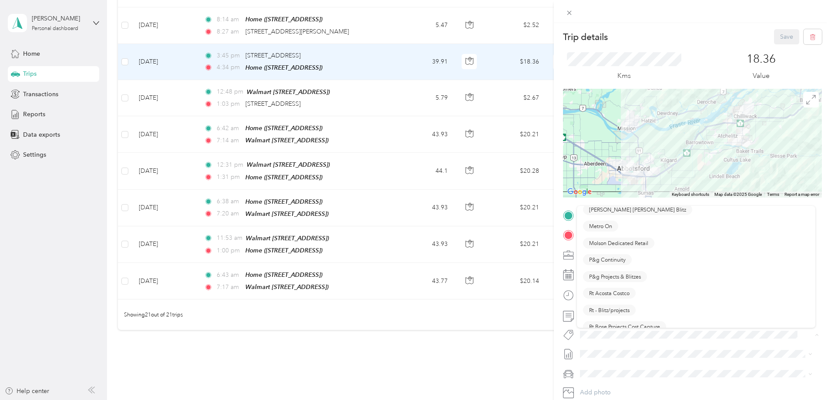
scroll to position [479, 0]
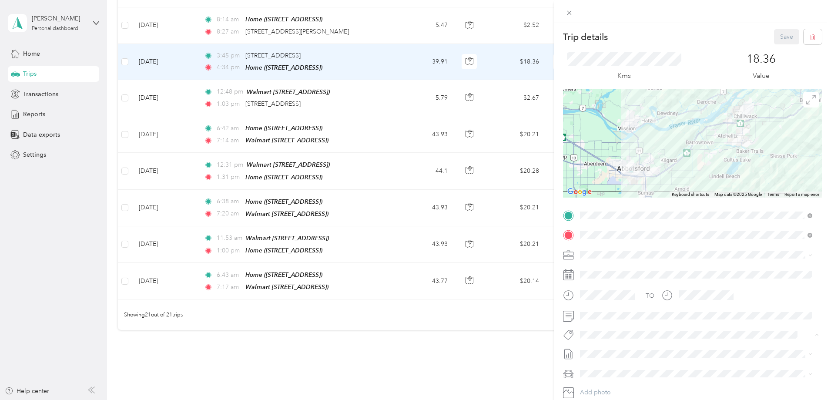
click at [610, 235] on span "P&g Continuity" at bounding box center [607, 239] width 37 height 8
click at [783, 35] on button "Save" at bounding box center [786, 36] width 25 height 15
click at [810, 16] on icon at bounding box center [812, 17] width 7 height 8
click at [451, 57] on div "Trip details Save This trip cannot be edited because it is either under review,…" at bounding box center [415, 200] width 831 height 400
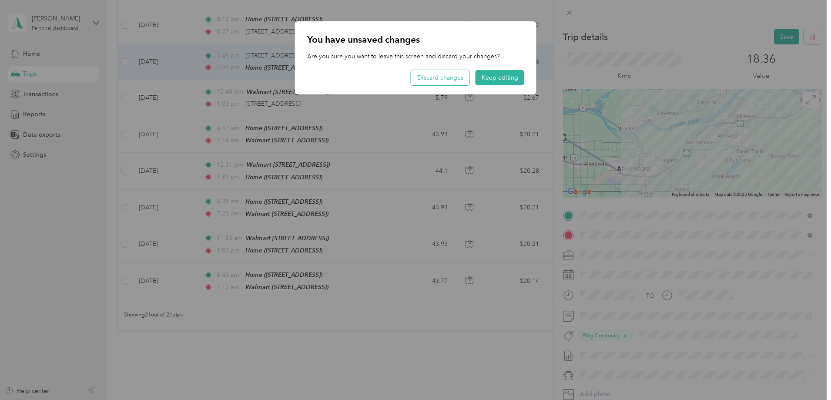
click at [453, 76] on button "Discard changes" at bounding box center [440, 77] width 58 height 15
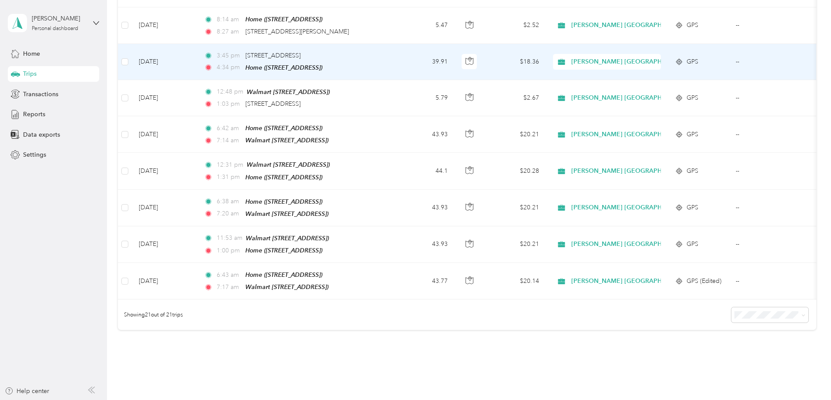
click at [397, 57] on td "3:45 pm [STREET_ADDRESS] 4:34 pm Home ([STREET_ADDRESS])" at bounding box center [297, 62] width 200 height 36
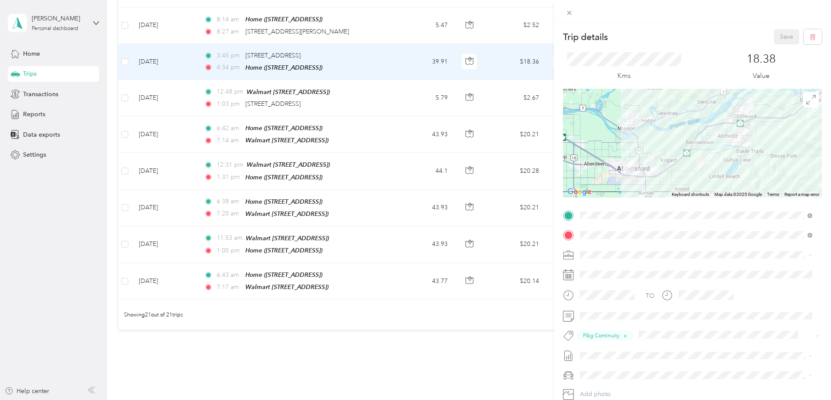
click at [454, 57] on div "Trip details Save This trip cannot be edited because it is either under review,…" at bounding box center [415, 200] width 831 height 400
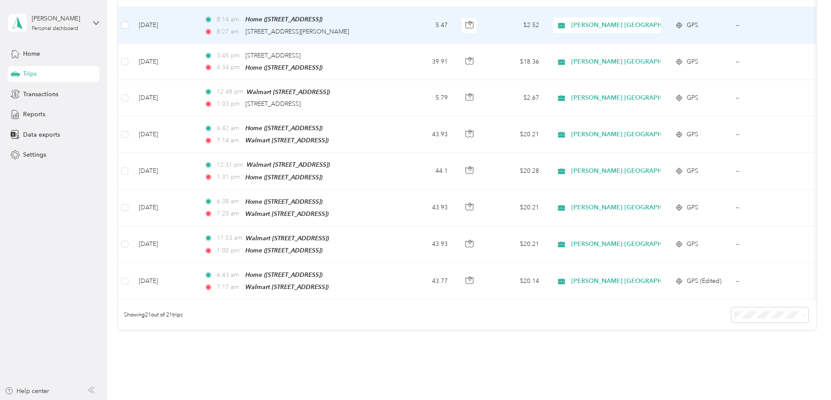
click at [455, 23] on td "5.47" at bounding box center [425, 25] width 57 height 36
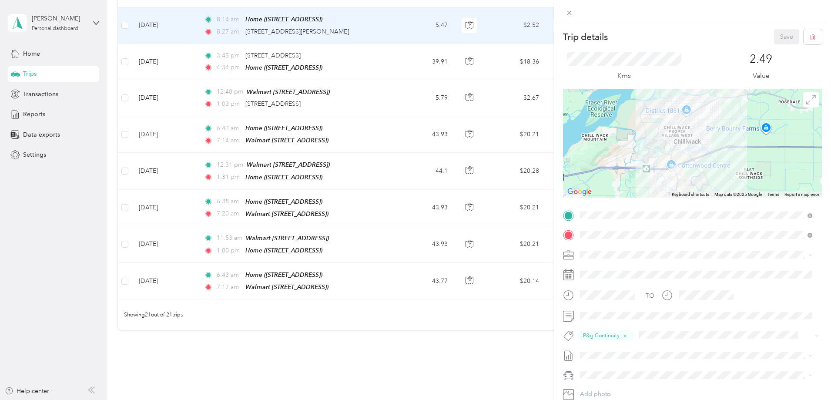
click at [456, 23] on div "Trip details Save This trip cannot be edited because it is either under review,…" at bounding box center [415, 200] width 831 height 400
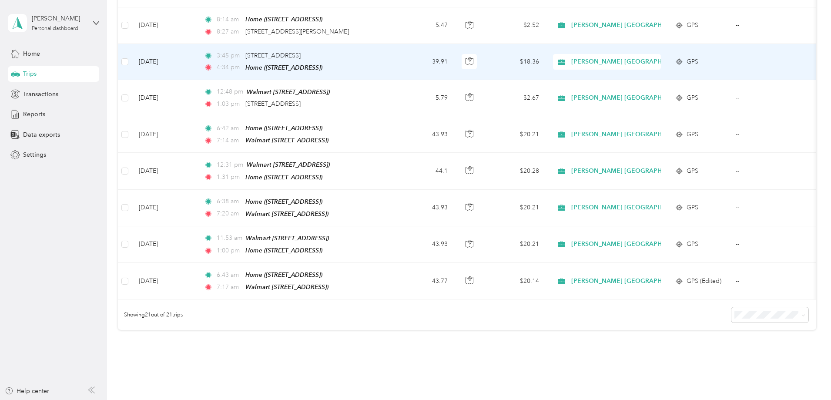
click at [455, 51] on td "39.91" at bounding box center [425, 62] width 57 height 36
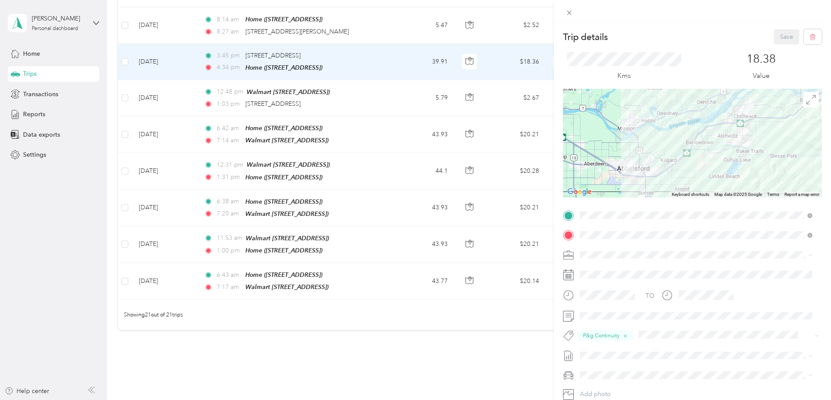
click at [460, 51] on div "Trip details Save This trip cannot be edited because it is either under review,…" at bounding box center [415, 200] width 831 height 400
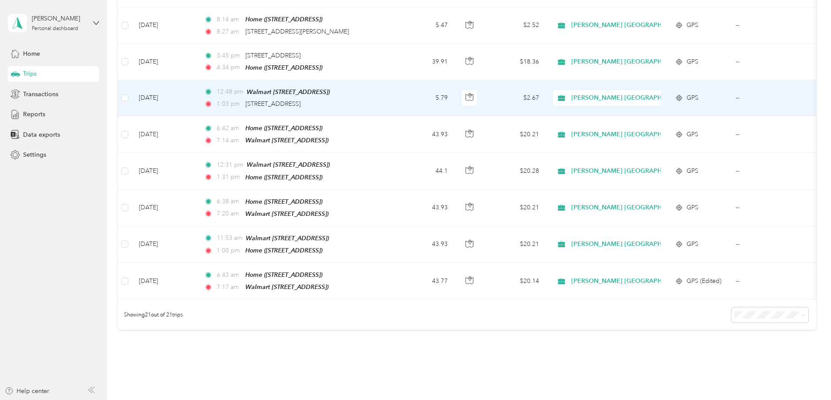
click at [455, 87] on td "5.79" at bounding box center [425, 98] width 57 height 36
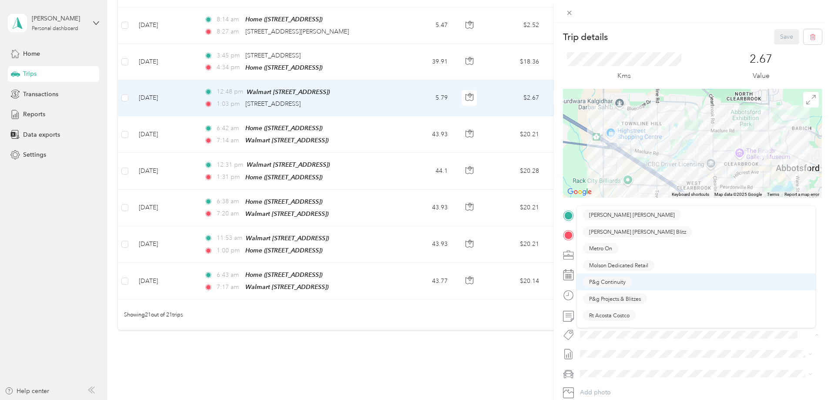
scroll to position [479, 0]
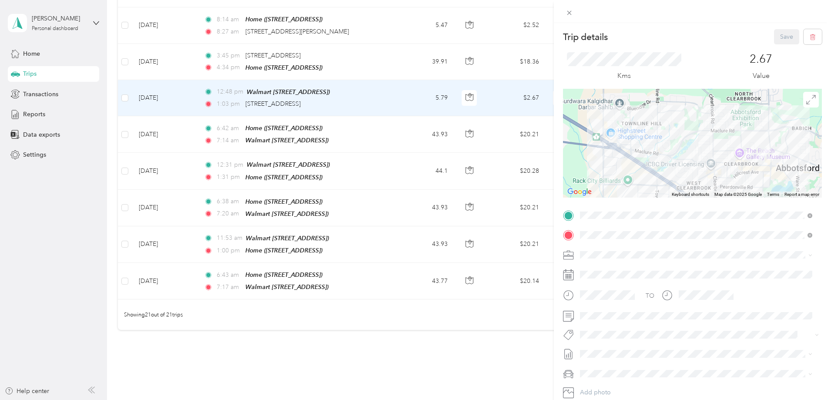
click at [613, 237] on span "P&g Continuity" at bounding box center [607, 237] width 37 height 8
click at [782, 34] on button "Save" at bounding box center [786, 36] width 25 height 15
click at [812, 16] on icon at bounding box center [812, 17] width 7 height 8
click at [465, 94] on div "Trip details Save This trip cannot be edited because it is either under review,…" at bounding box center [415, 200] width 831 height 400
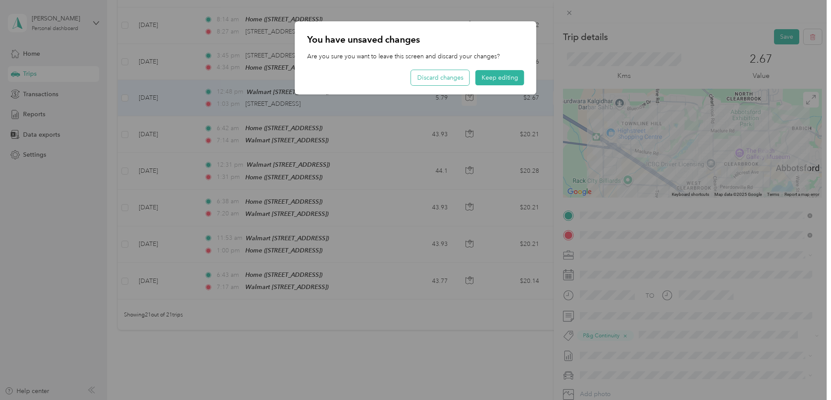
click at [450, 81] on button "Discard changes" at bounding box center [440, 77] width 58 height 15
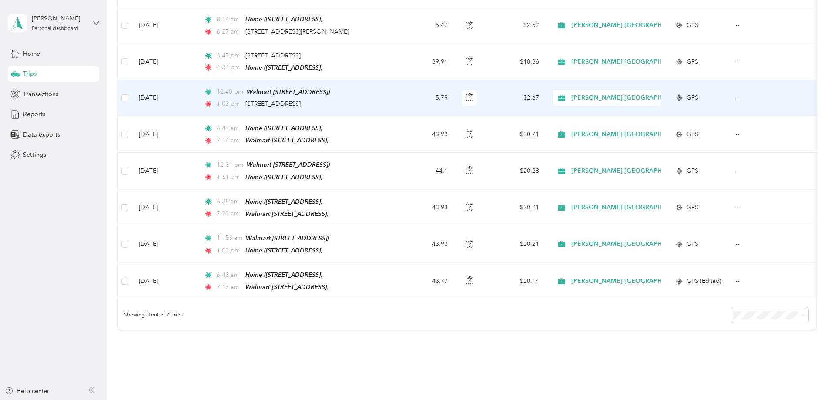
click at [455, 96] on td "5.79" at bounding box center [425, 98] width 57 height 36
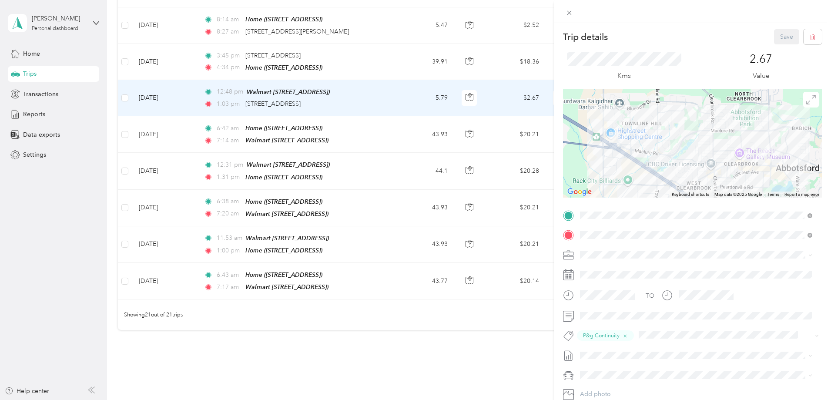
click at [460, 96] on div "Trip details Save This trip cannot be edited because it is either under review,…" at bounding box center [415, 200] width 831 height 400
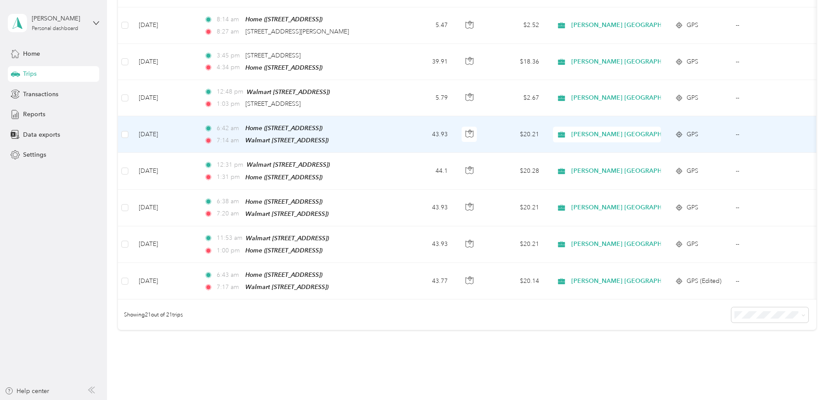
click at [455, 128] on td "43.93" at bounding box center [425, 134] width 57 height 37
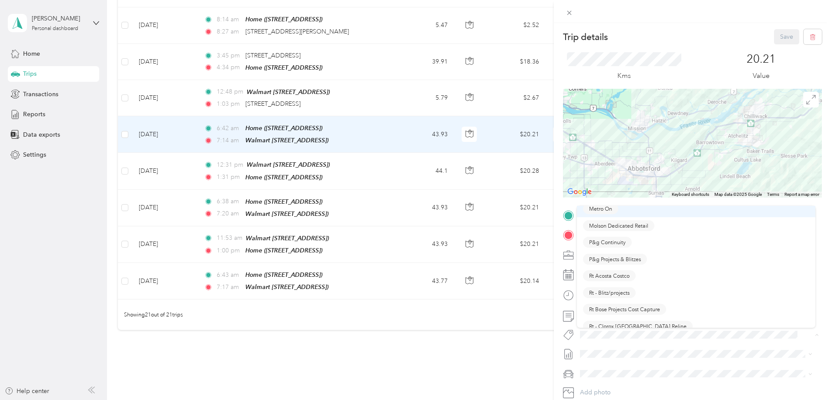
scroll to position [479, 0]
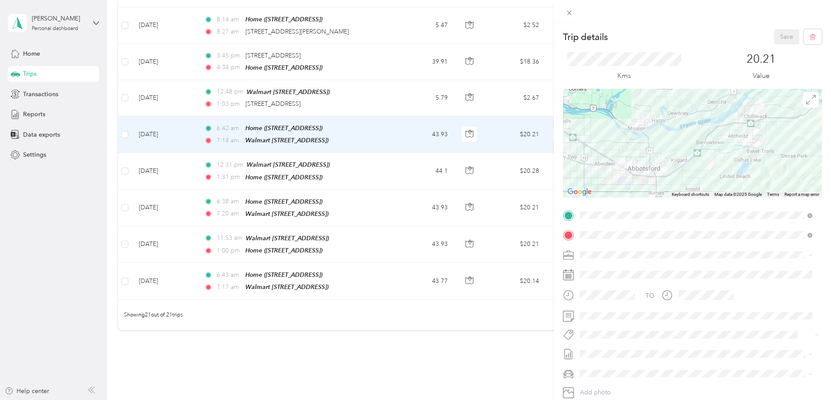
click at [610, 242] on ol "[PERSON_NAME] Dedicated Retail Arterra Wines Dedicated Retail Bel Dedicated Ret…" at bounding box center [696, 267] width 238 height 122
click at [611, 238] on span "P&g Continuity" at bounding box center [607, 239] width 37 height 8
click at [785, 32] on button "Save" at bounding box center [786, 36] width 25 height 15
click at [812, 18] on icon at bounding box center [812, 17] width 7 height 8
click at [459, 125] on div "Trip details Save This trip cannot be edited because it is either under review,…" at bounding box center [415, 200] width 831 height 400
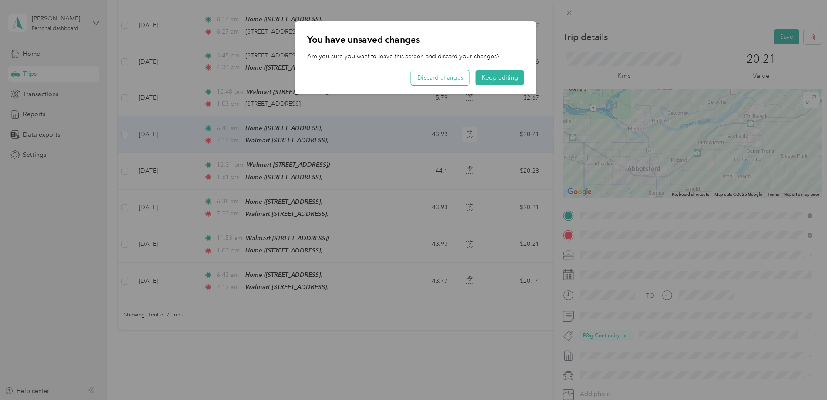
click at [454, 79] on button "Discard changes" at bounding box center [440, 77] width 58 height 15
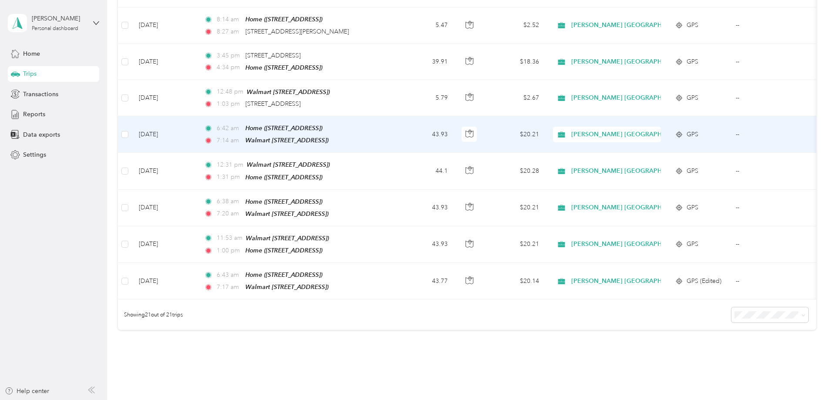
click at [455, 127] on td "43.93" at bounding box center [425, 134] width 57 height 37
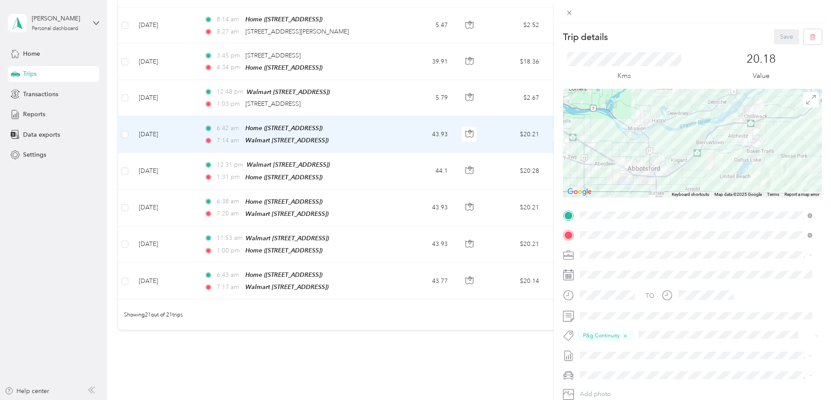
click at [459, 171] on div "Trip details Save This trip cannot be edited because it is either under review,…" at bounding box center [415, 200] width 831 height 400
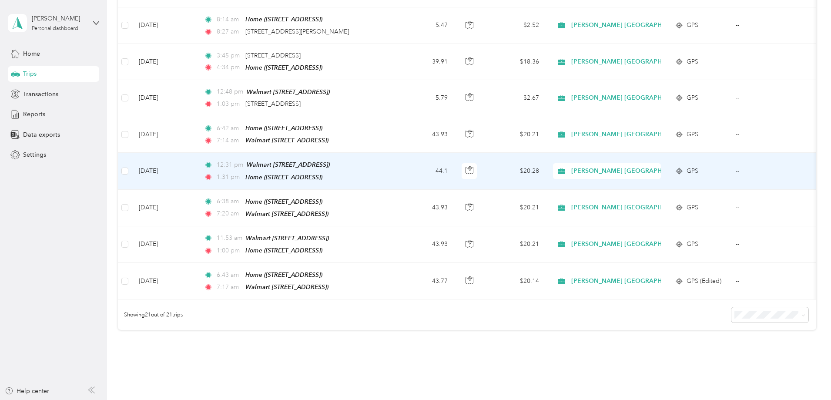
click at [455, 171] on td "44.1" at bounding box center [425, 171] width 57 height 37
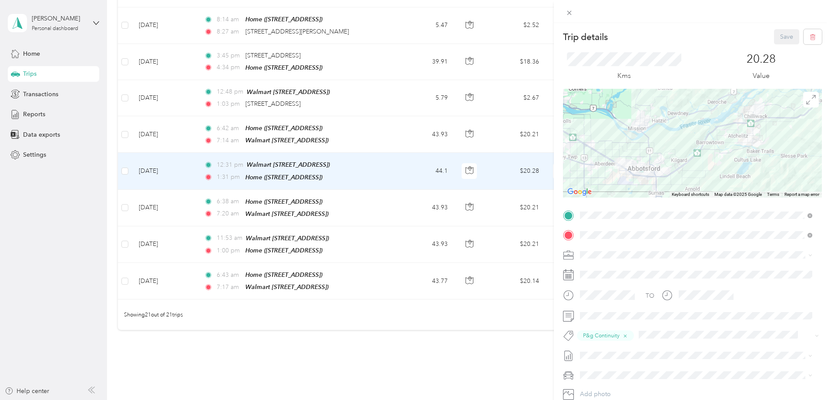
click at [469, 174] on div "Trip details Save This trip cannot be edited because it is either under review,…" at bounding box center [415, 200] width 831 height 400
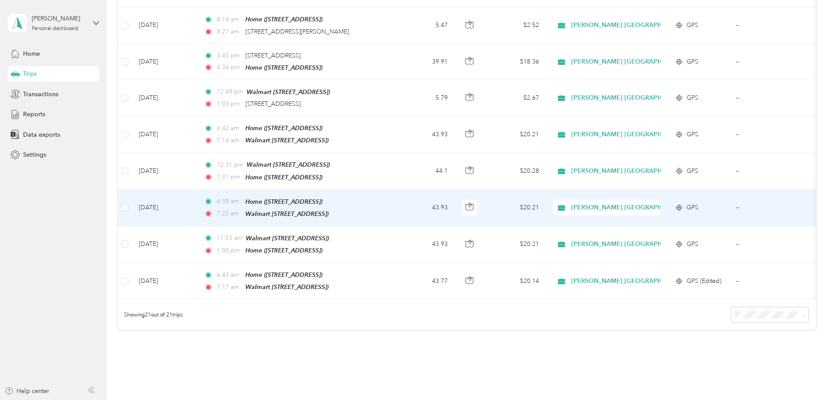
click at [455, 202] on td "43.93" at bounding box center [425, 208] width 57 height 37
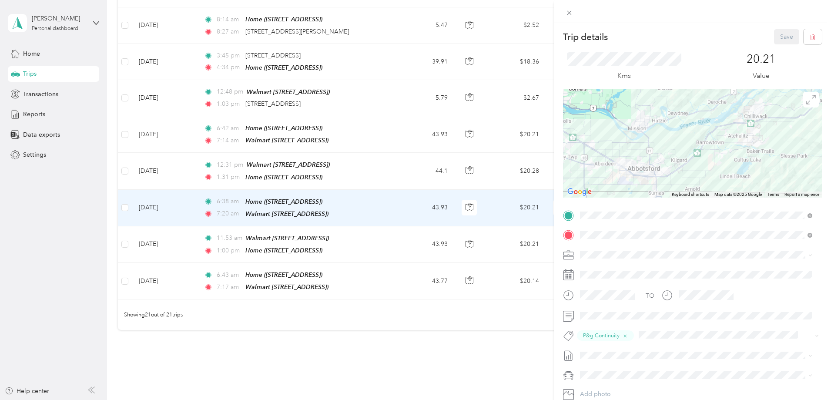
click at [465, 231] on div "Trip details Save This trip cannot be edited because it is either under review,…" at bounding box center [415, 200] width 831 height 400
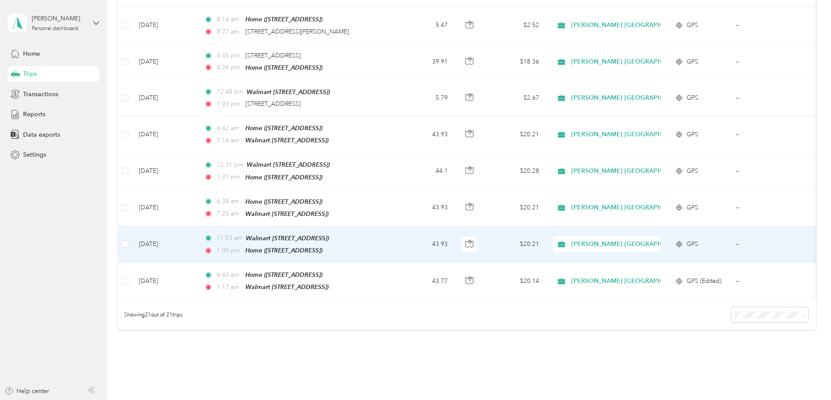
click at [455, 232] on td "43.93" at bounding box center [425, 244] width 57 height 37
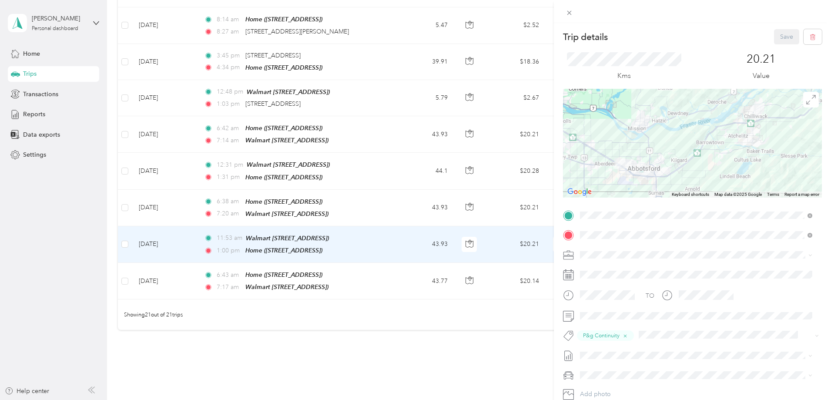
click at [465, 232] on div "Trip details Save This trip cannot be edited because it is either under review,…" at bounding box center [415, 200] width 831 height 400
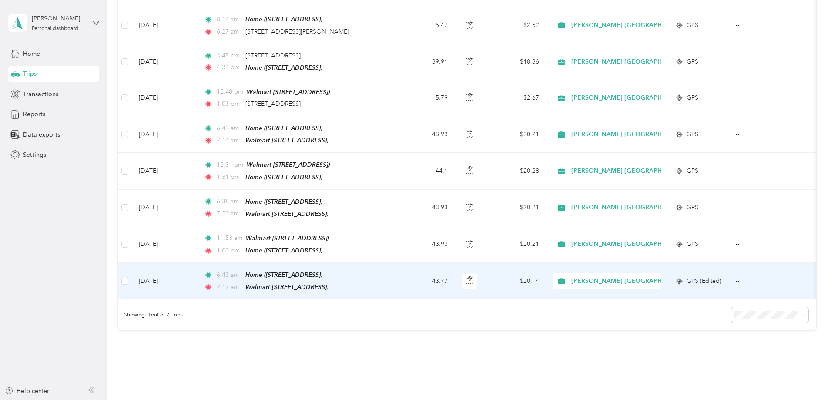
click at [455, 273] on td "43.77" at bounding box center [425, 281] width 57 height 37
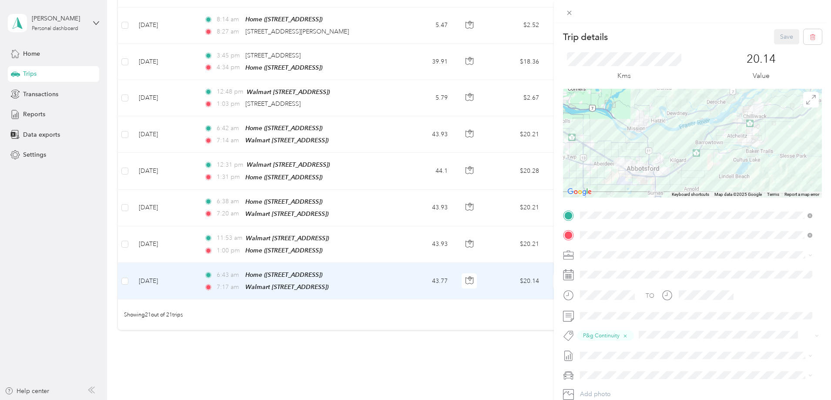
click at [466, 274] on div "Trip details Save This trip cannot be edited because it is either under review,…" at bounding box center [415, 200] width 831 height 400
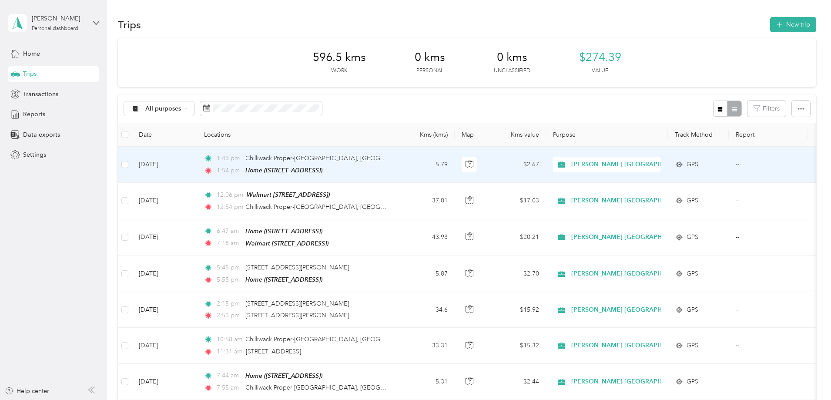
click at [455, 162] on td "5.79" at bounding box center [425, 165] width 57 height 36
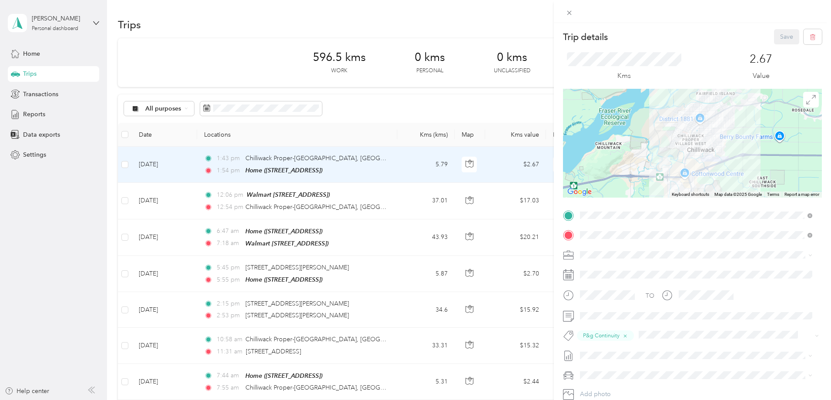
click at [460, 162] on div "Trip details Save This trip cannot be edited because it is either under review,…" at bounding box center [415, 200] width 831 height 400
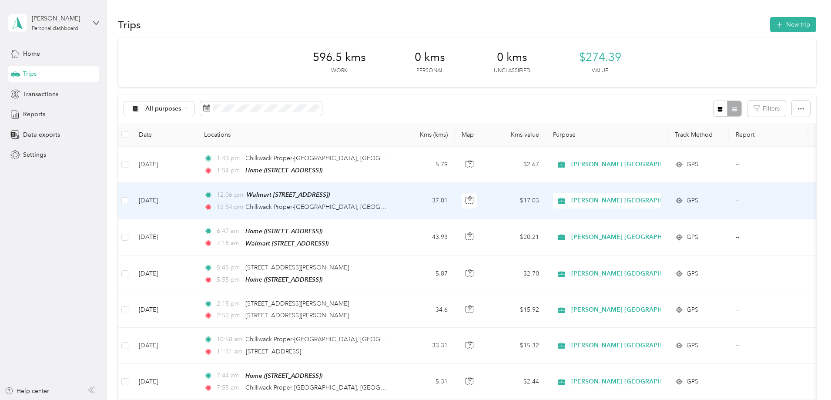
click at [455, 198] on td "37.01" at bounding box center [425, 201] width 57 height 36
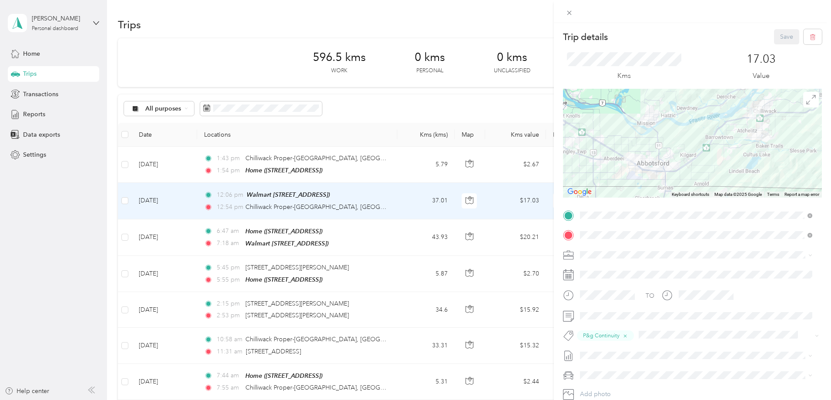
click at [462, 198] on div "Trip details Save This trip cannot be edited because it is either under review,…" at bounding box center [415, 200] width 831 height 400
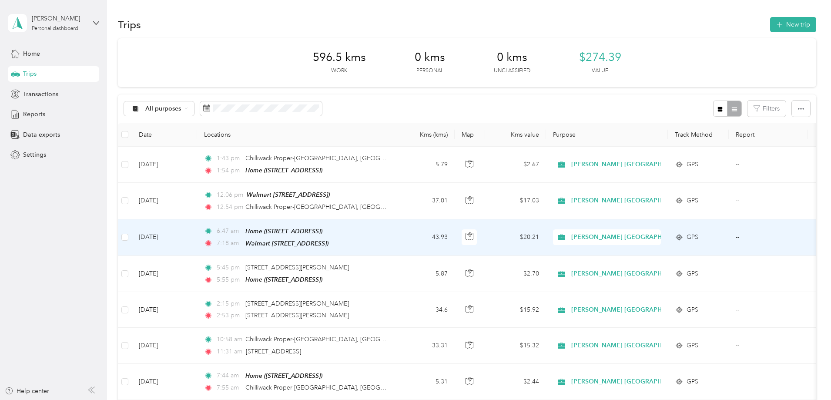
click at [455, 231] on td "43.93" at bounding box center [425, 237] width 57 height 37
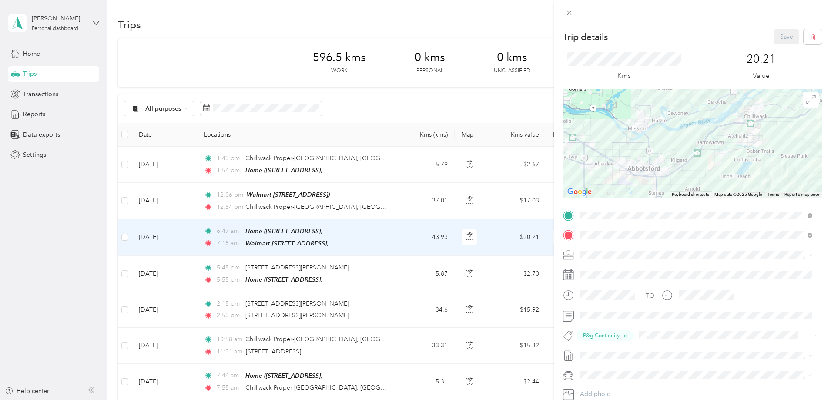
click at [460, 231] on div "Trip details Save This trip cannot be edited because it is either under review,…" at bounding box center [415, 200] width 831 height 400
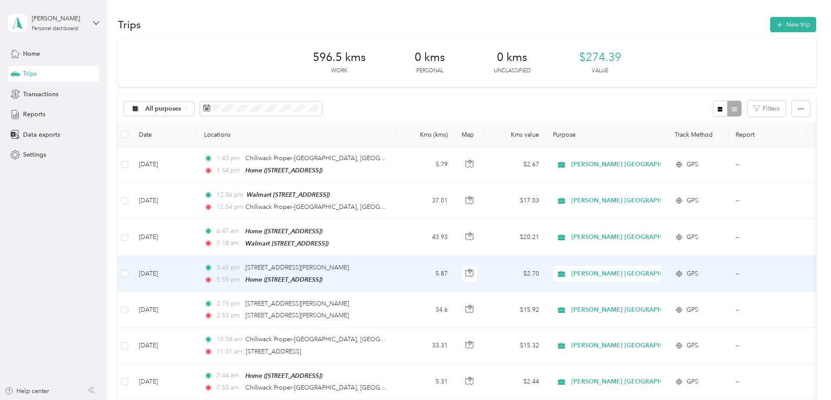
click at [455, 267] on td "5.87" at bounding box center [425, 274] width 57 height 36
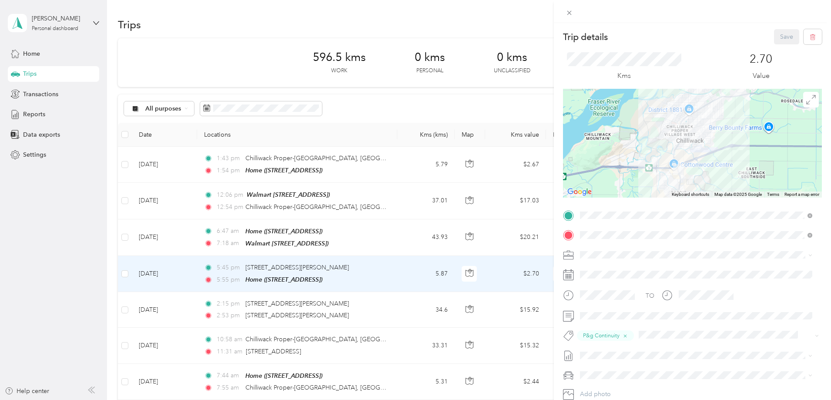
click at [463, 264] on div "Trip details Save This trip cannot be edited because it is either under review,…" at bounding box center [415, 200] width 831 height 400
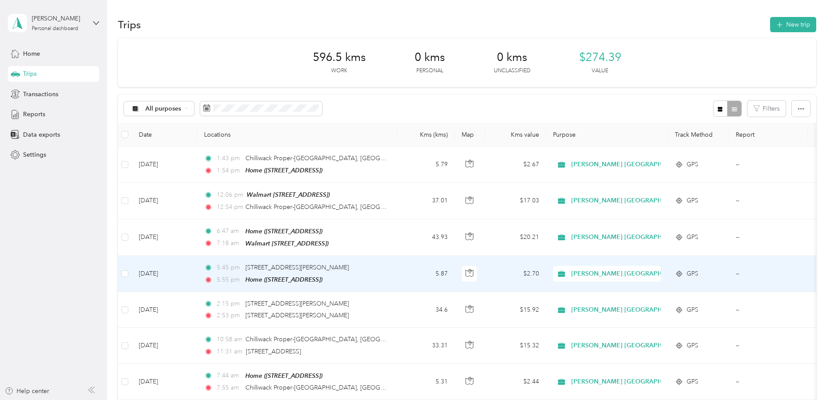
scroll to position [44, 0]
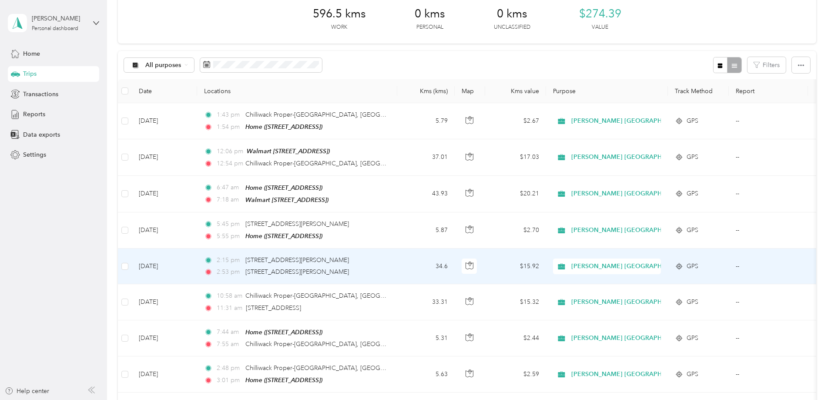
click at [455, 264] on td "34.6" at bounding box center [425, 266] width 57 height 36
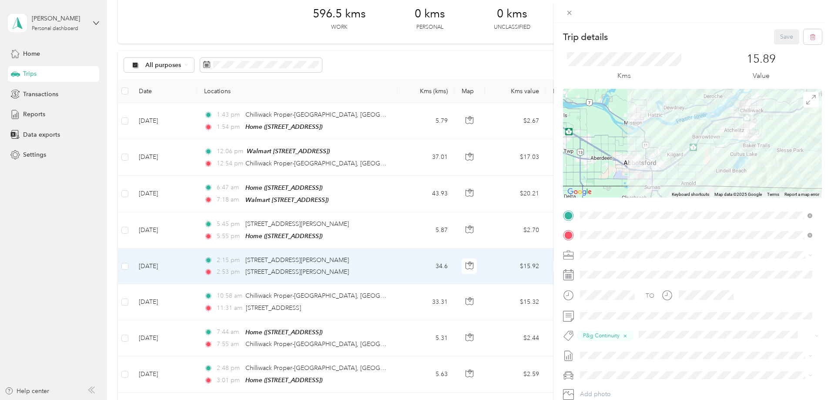
click at [463, 264] on div "Trip details Save This trip cannot be edited because it is either under review,…" at bounding box center [415, 200] width 831 height 400
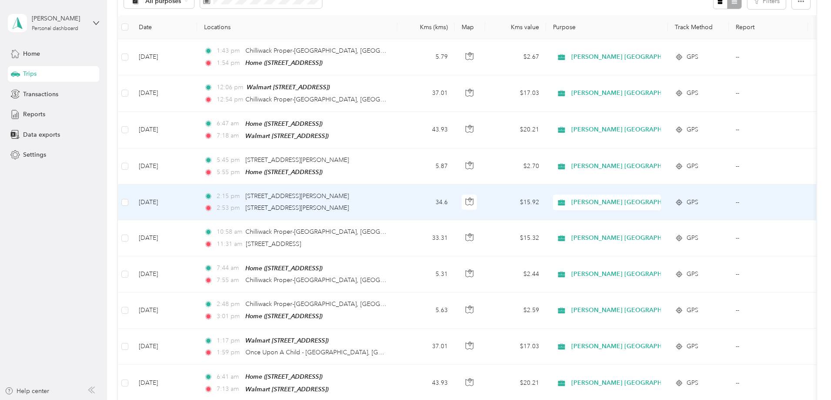
scroll to position [131, 0]
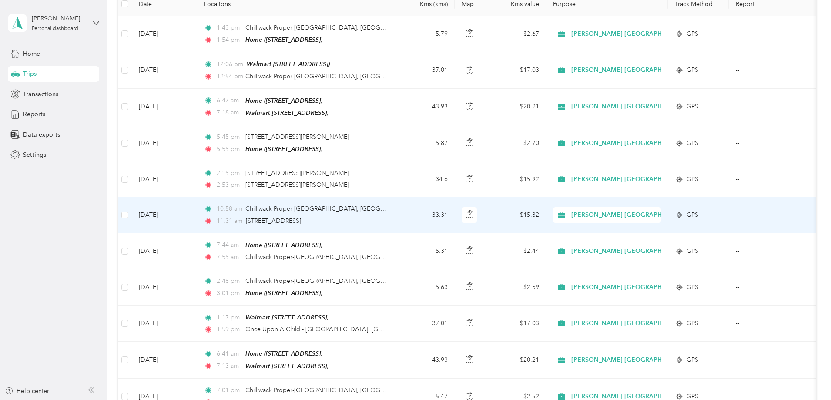
click at [455, 214] on td "33.31" at bounding box center [425, 215] width 57 height 36
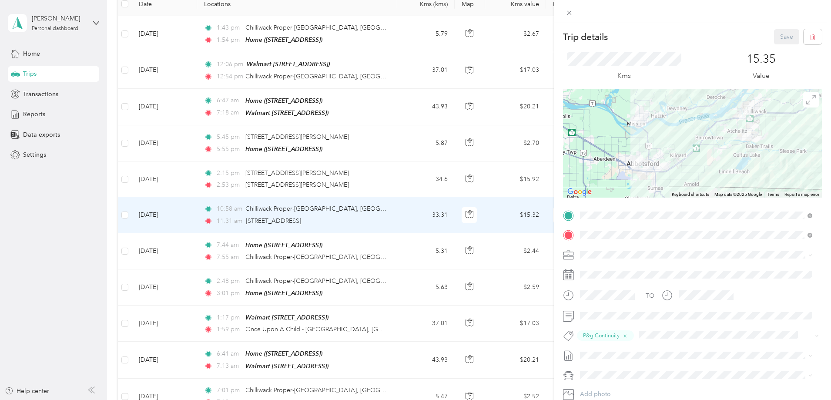
click at [461, 214] on div "Trip details Save This trip cannot be edited because it is either under review,…" at bounding box center [415, 200] width 831 height 400
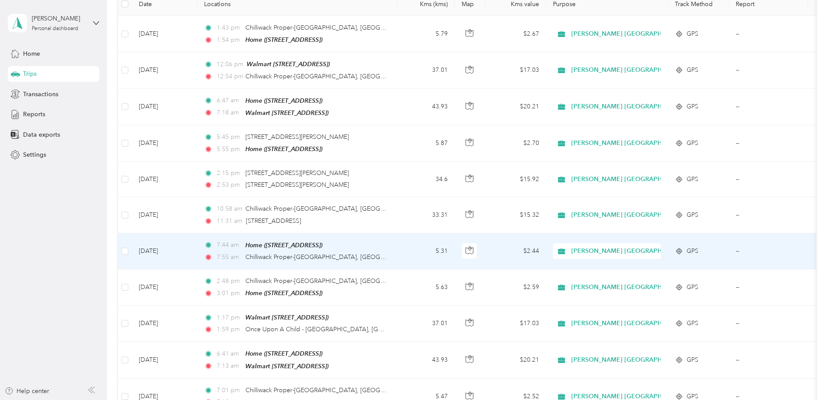
click at [455, 245] on td "5.31" at bounding box center [425, 251] width 57 height 36
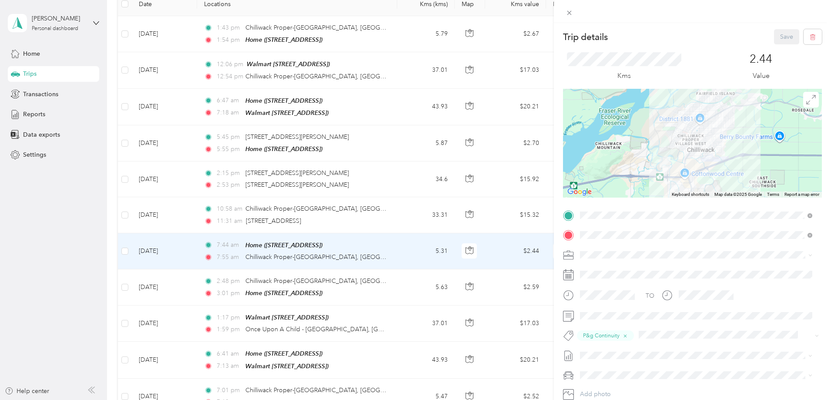
click at [461, 245] on div "Trip details Save This trip cannot be edited because it is either under review,…" at bounding box center [415, 200] width 831 height 400
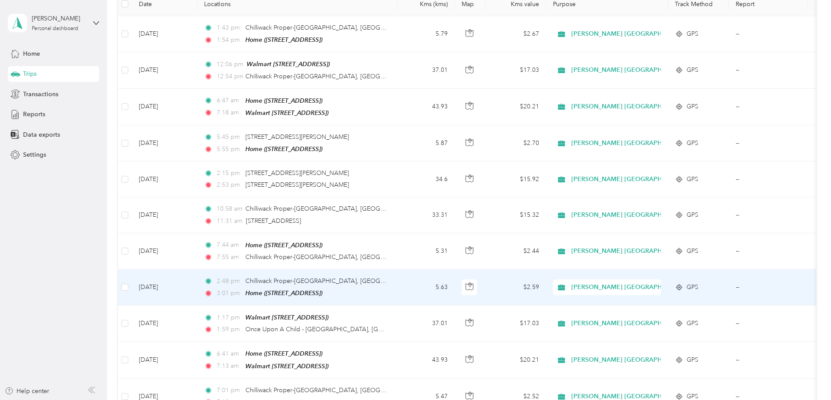
click at [455, 287] on td "5.63" at bounding box center [425, 287] width 57 height 36
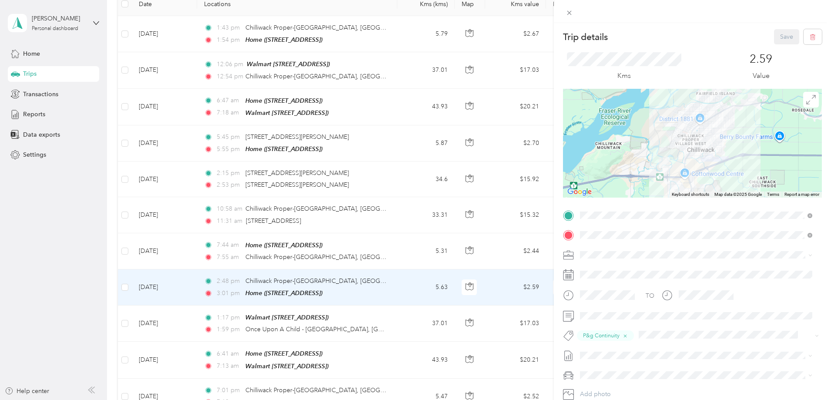
click at [456, 287] on div "Trip details Save This trip cannot be edited because it is either under review,…" at bounding box center [415, 200] width 831 height 400
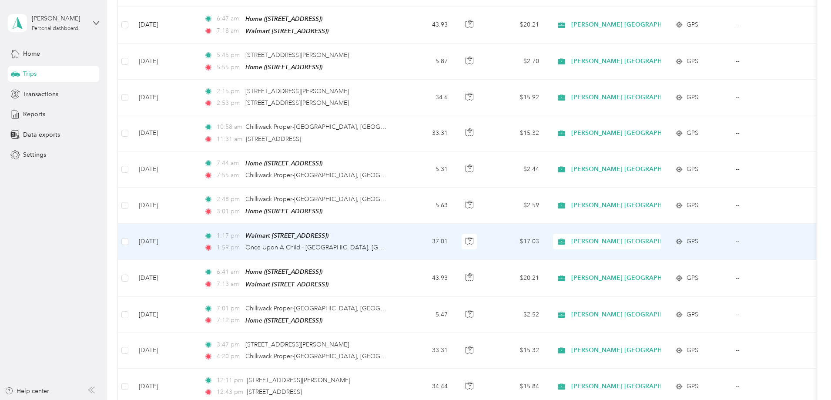
scroll to position [218, 0]
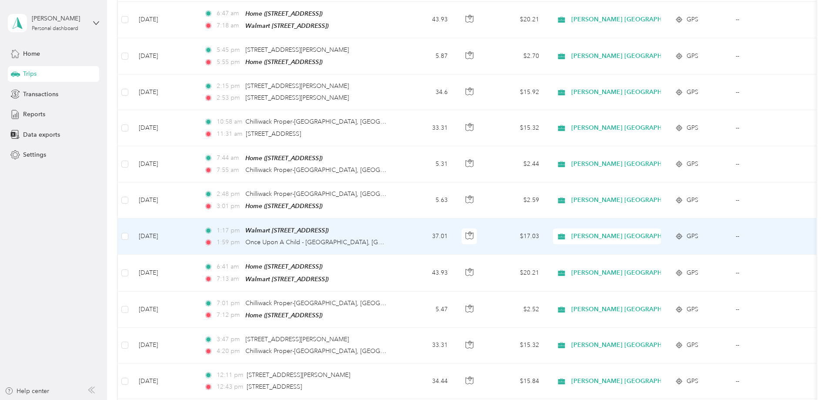
click at [397, 236] on td "1:17 pm Walmart 1113 ([STREET_ADDRESS]) 1:59 pm Once Upon A Child - [GEOGRAPHIC…" at bounding box center [297, 236] width 200 height 36
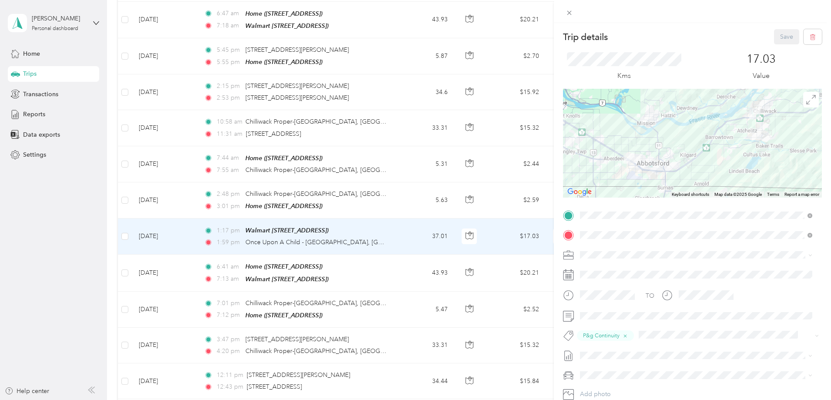
click at [450, 236] on div "Trip details Save This trip cannot be edited because it is either under review,…" at bounding box center [415, 200] width 831 height 400
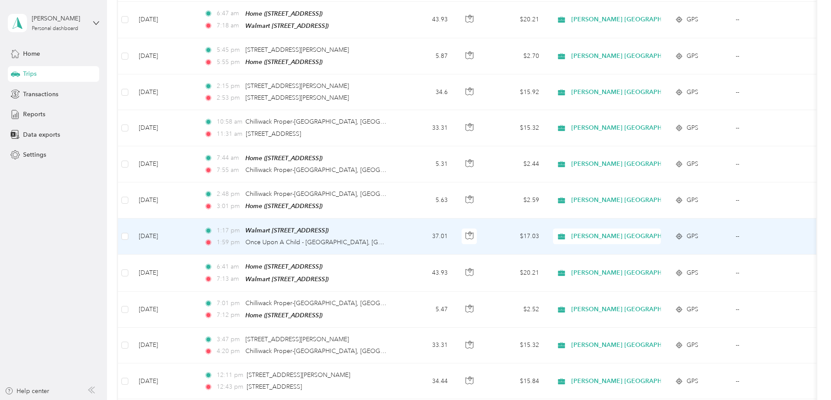
scroll to position [261, 0]
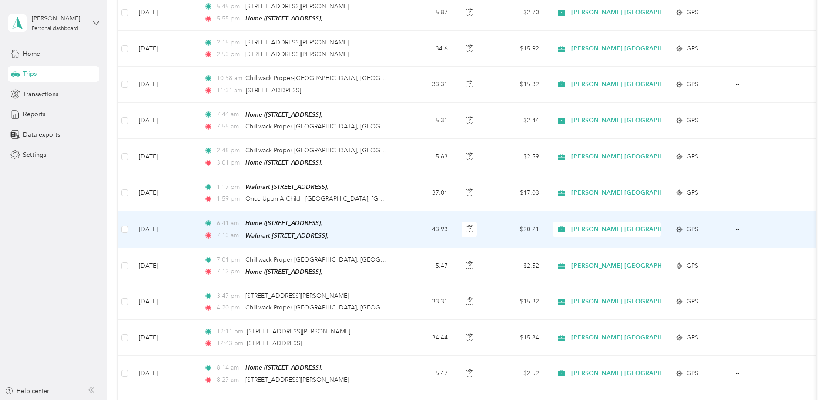
click at [455, 232] on td "43.93" at bounding box center [425, 229] width 57 height 37
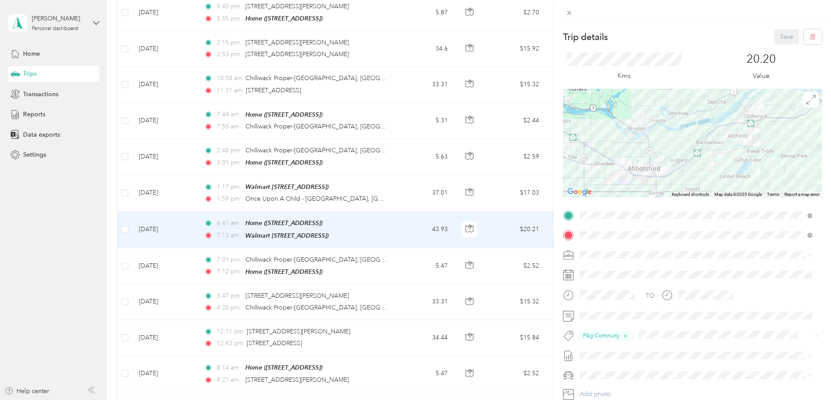
click at [457, 267] on div "Trip details Save This trip cannot be edited because it is either under review,…" at bounding box center [415, 200] width 831 height 400
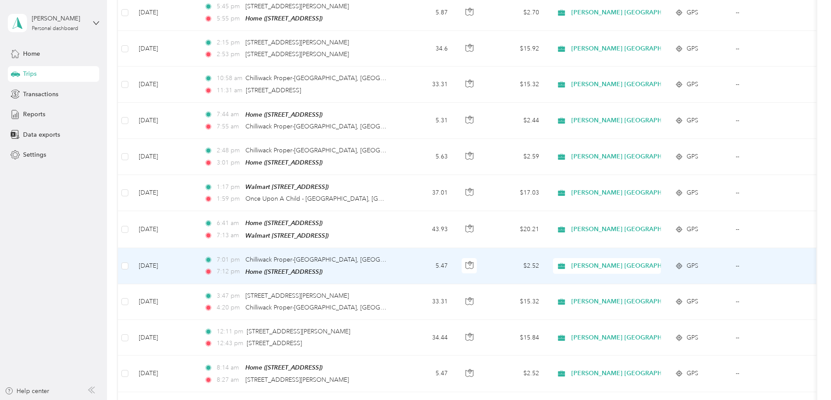
click at [455, 264] on td "5.47" at bounding box center [425, 266] width 57 height 36
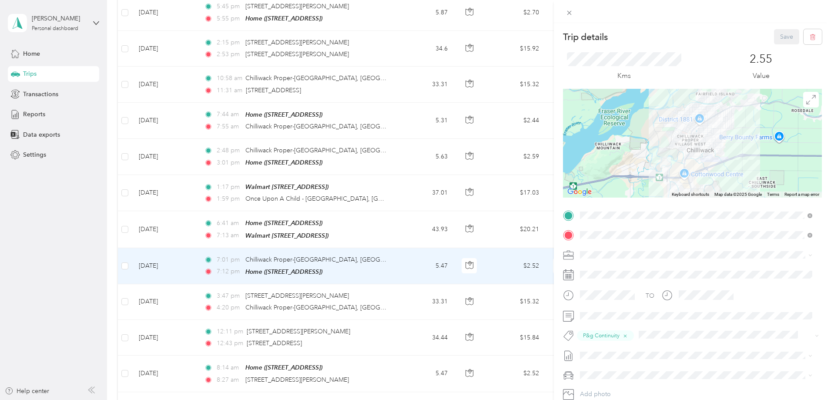
click at [462, 301] on div "Trip details Save This trip cannot be edited because it is either under review,…" at bounding box center [415, 200] width 831 height 400
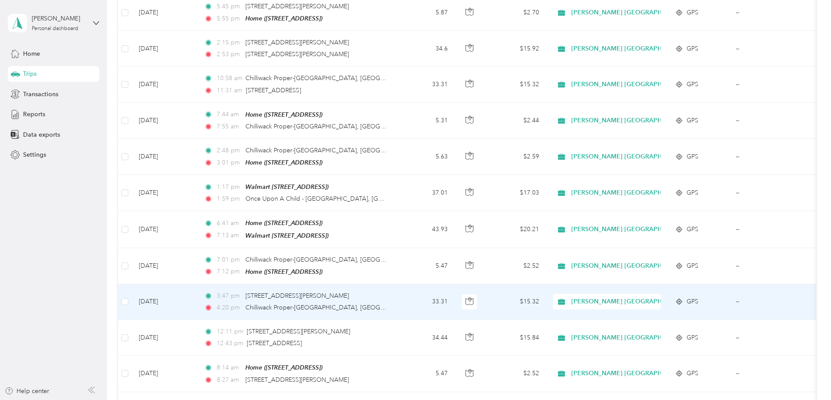
click at [455, 300] on td "33.31" at bounding box center [425, 302] width 57 height 36
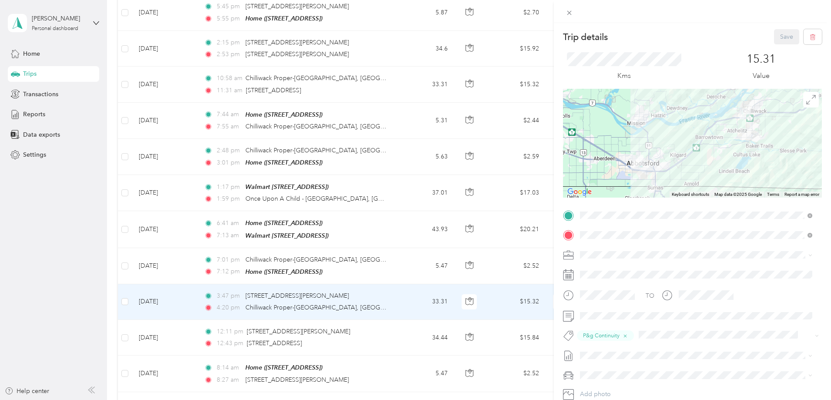
click at [462, 300] on div "Trip details Save This trip cannot be edited because it is either under review,…" at bounding box center [415, 200] width 831 height 400
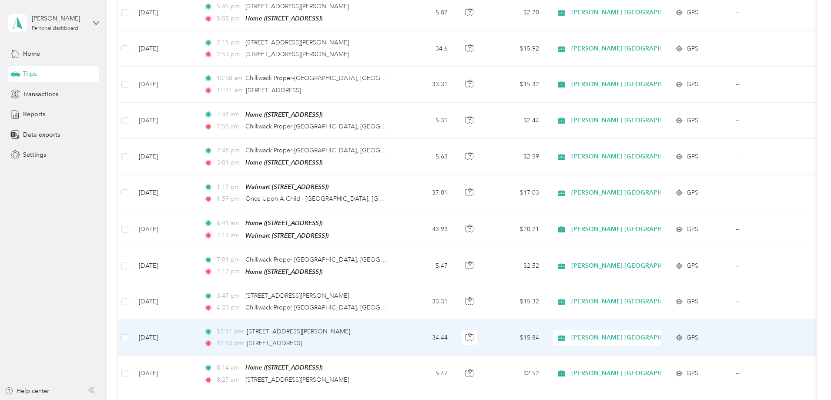
click at [455, 325] on td "34.44" at bounding box center [425, 338] width 57 height 36
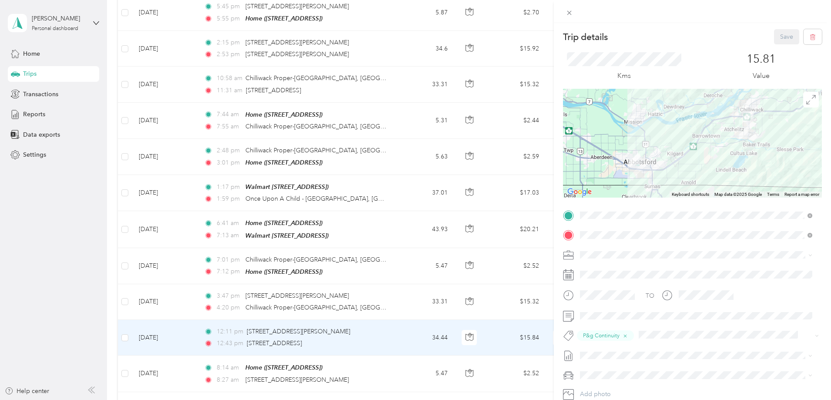
click at [460, 328] on div "Trip details Save This trip cannot be edited because it is either under review,…" at bounding box center [415, 200] width 831 height 400
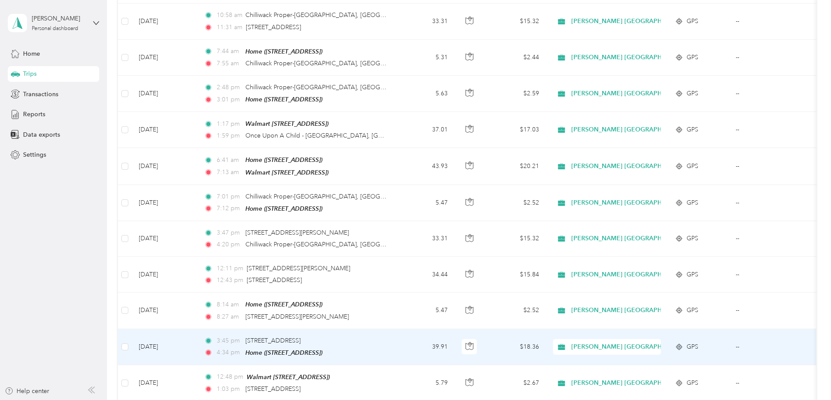
scroll to position [348, 0]
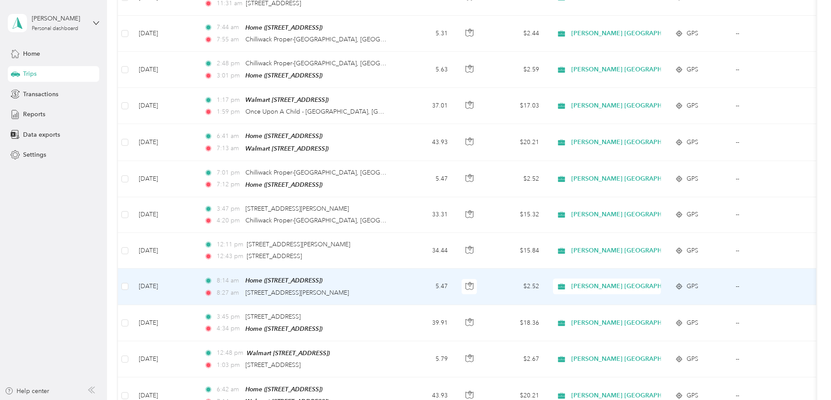
click at [455, 285] on td "5.47" at bounding box center [425, 286] width 57 height 36
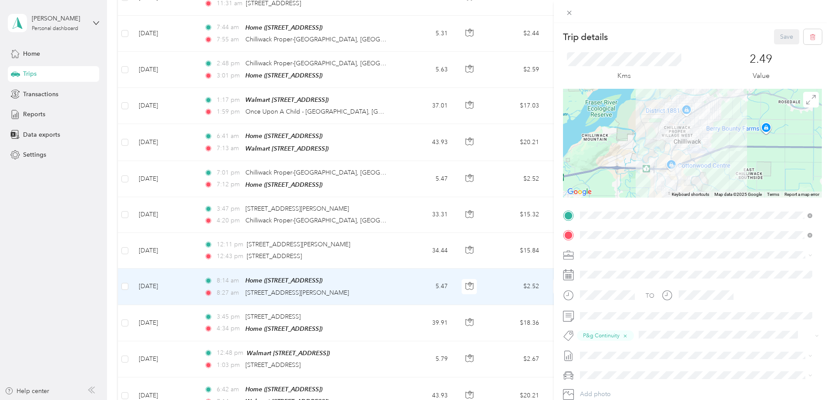
click at [458, 285] on div "Trip details Save This trip cannot be edited because it is either under review,…" at bounding box center [415, 200] width 831 height 400
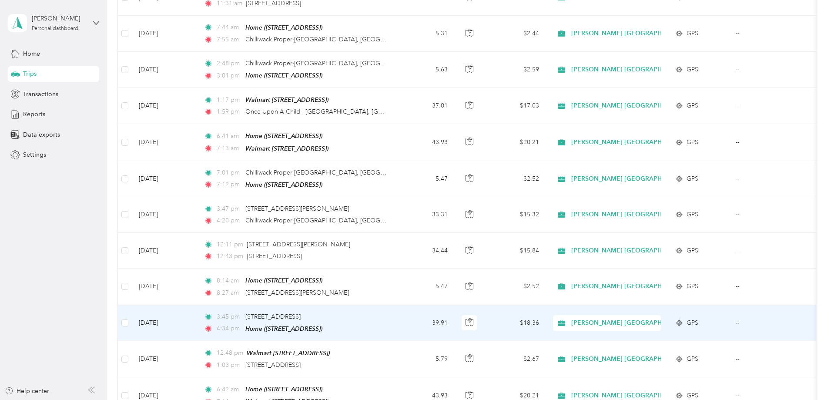
click at [455, 323] on td "39.91" at bounding box center [425, 323] width 57 height 36
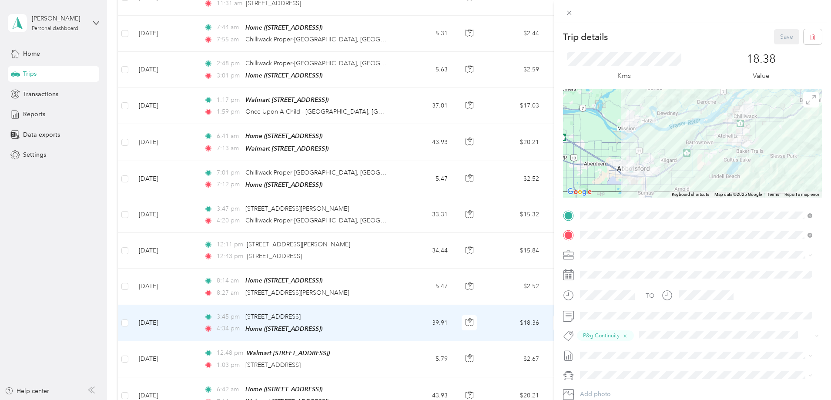
click at [463, 323] on div "Trip details Save This trip cannot be edited because it is either under review,…" at bounding box center [415, 200] width 831 height 400
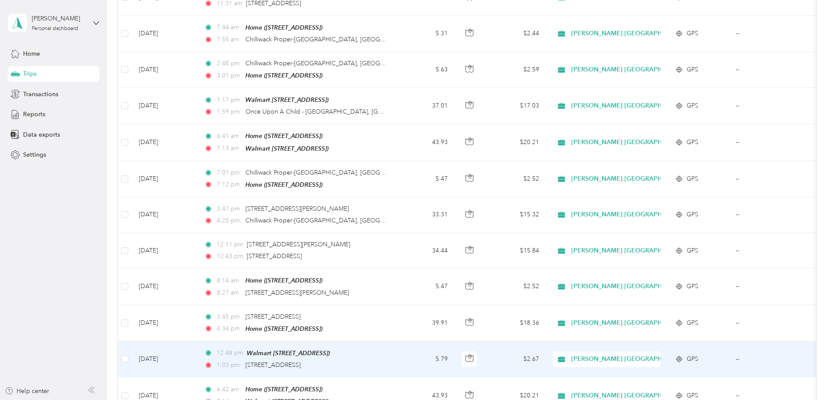
click at [455, 352] on td "5.79" at bounding box center [425, 359] width 57 height 36
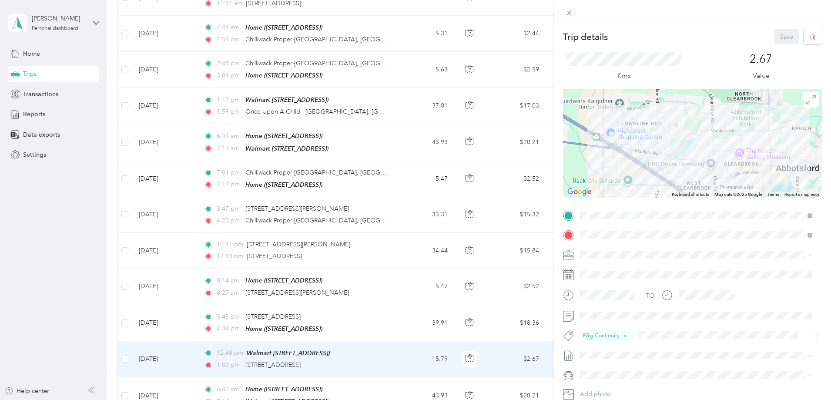
click at [466, 349] on div "Trip details Save This trip cannot be edited because it is either under review,…" at bounding box center [415, 200] width 831 height 400
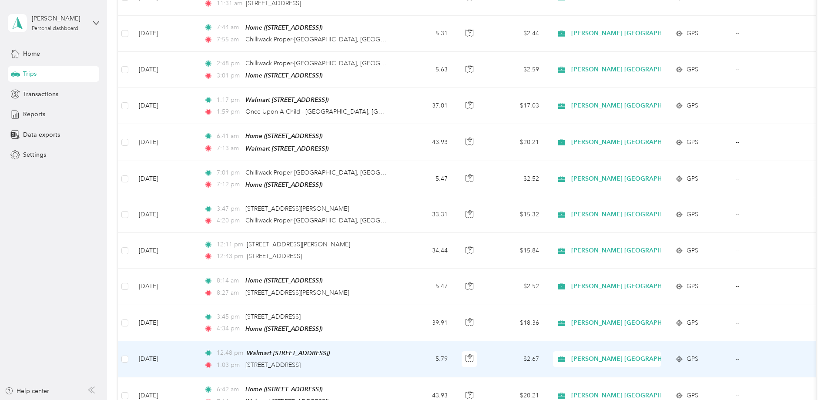
scroll to position [392, 0]
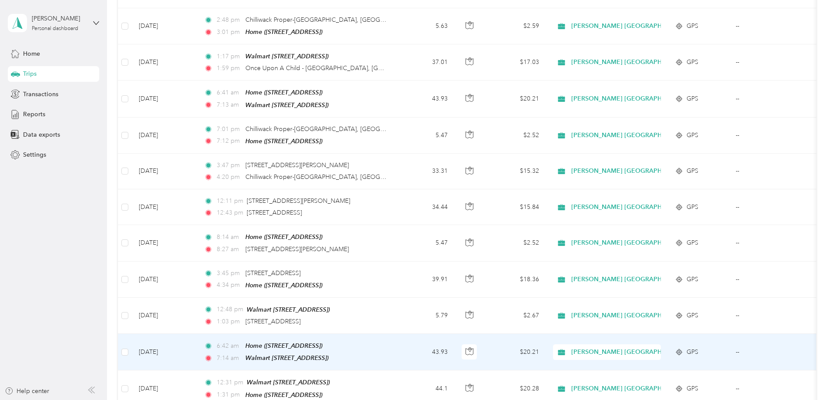
click at [455, 343] on td "43.93" at bounding box center [425, 352] width 57 height 37
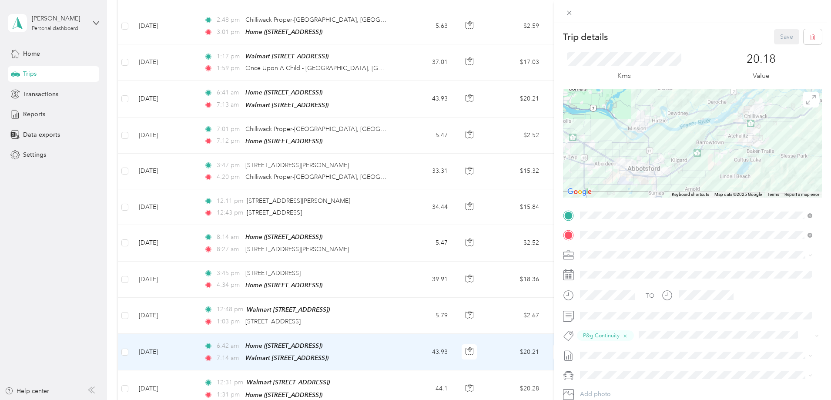
click at [463, 343] on div "Trip details Save This trip cannot be edited because it is either under review,…" at bounding box center [415, 200] width 831 height 400
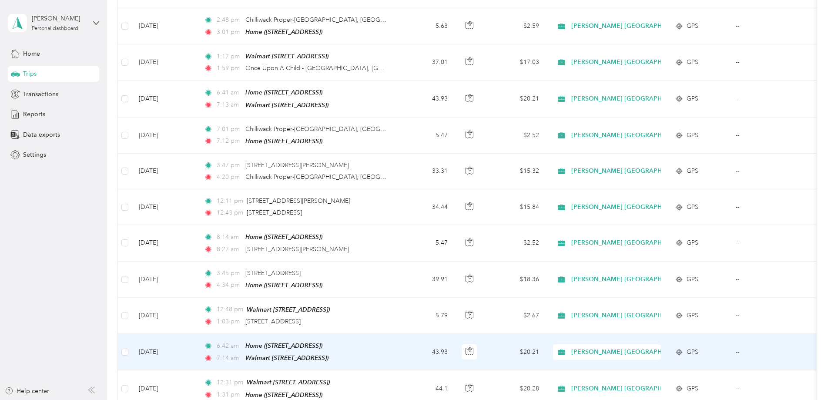
scroll to position [435, 0]
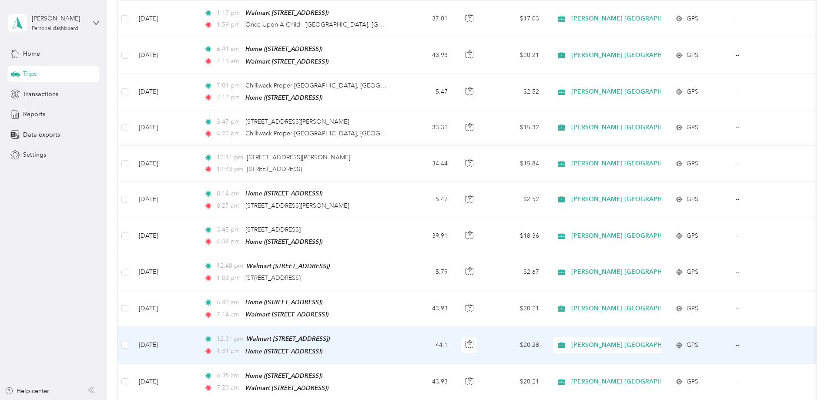
click at [455, 341] on td "44.1" at bounding box center [425, 345] width 57 height 37
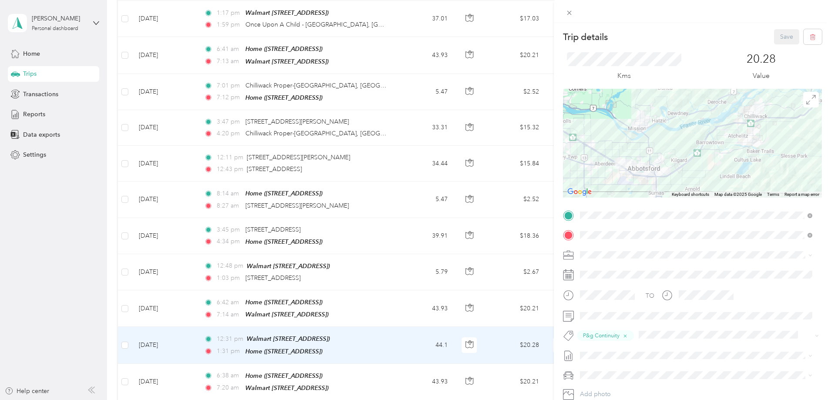
click at [461, 370] on div "Trip details Save This trip cannot be edited because it is either under review,…" at bounding box center [415, 200] width 831 height 400
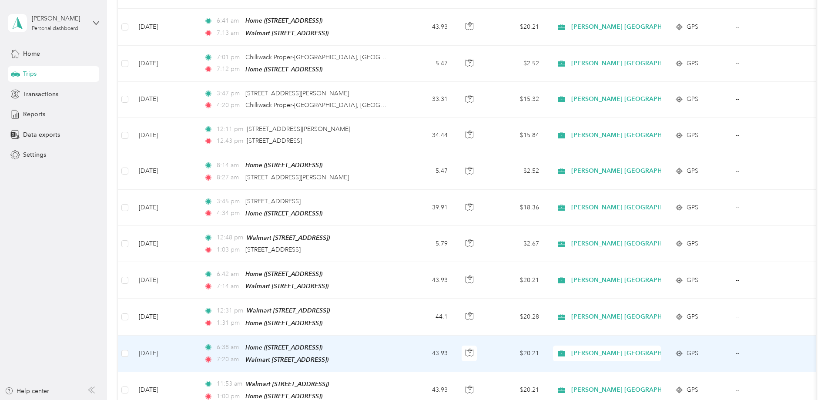
scroll to position [479, 0]
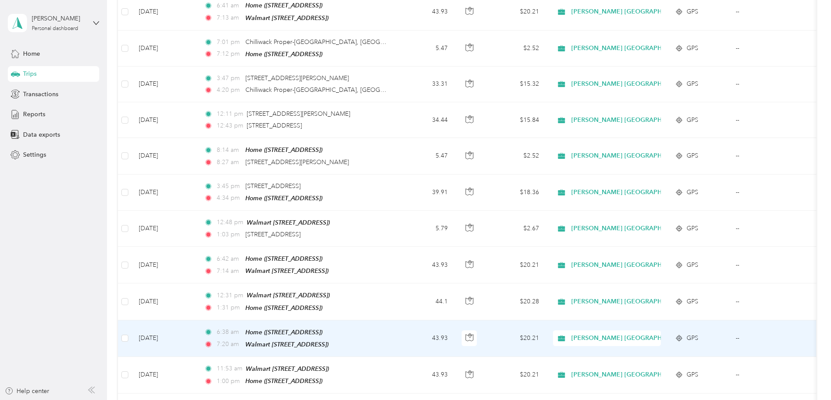
click at [455, 327] on td "43.93" at bounding box center [425, 338] width 57 height 37
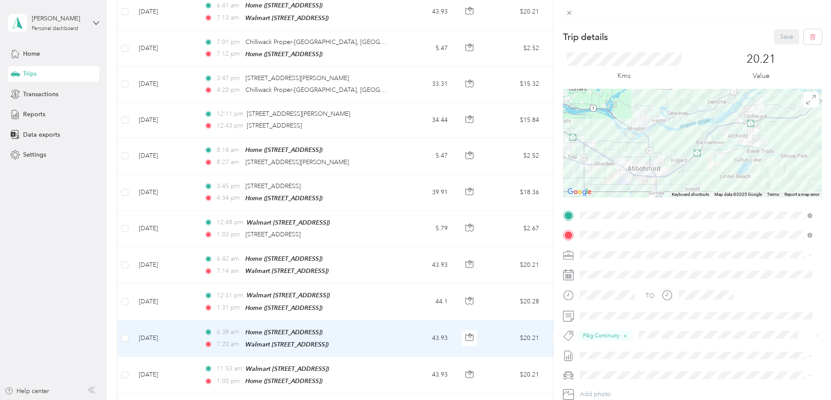
click at [471, 328] on div "Trip details Save This trip cannot be edited because it is either under review,…" at bounding box center [415, 200] width 831 height 400
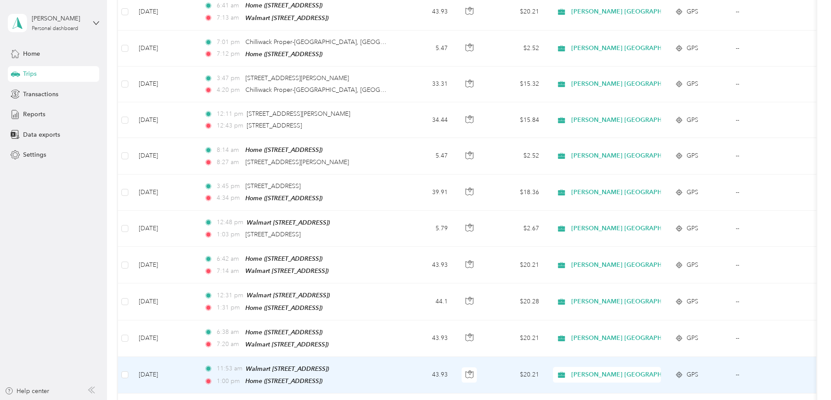
click at [455, 363] on td "43.93" at bounding box center [425, 375] width 57 height 37
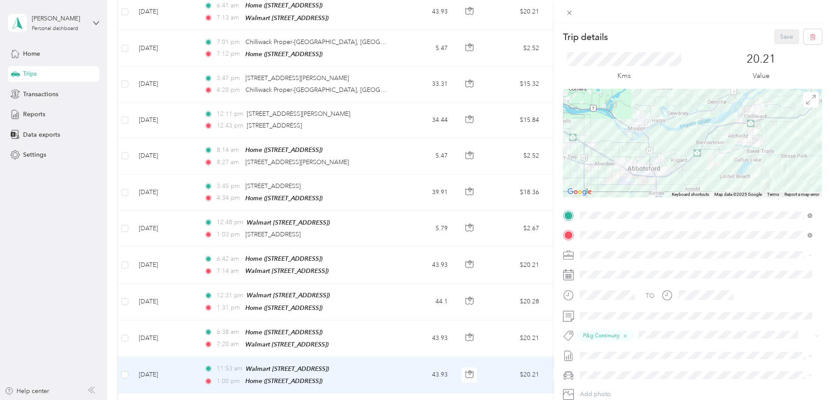
click at [471, 363] on div "Trip details Save This trip cannot be edited because it is either under review,…" at bounding box center [415, 200] width 831 height 400
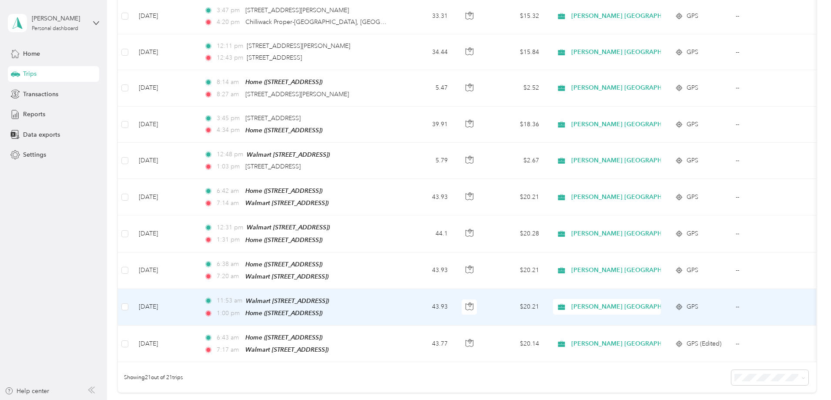
scroll to position [566, 0]
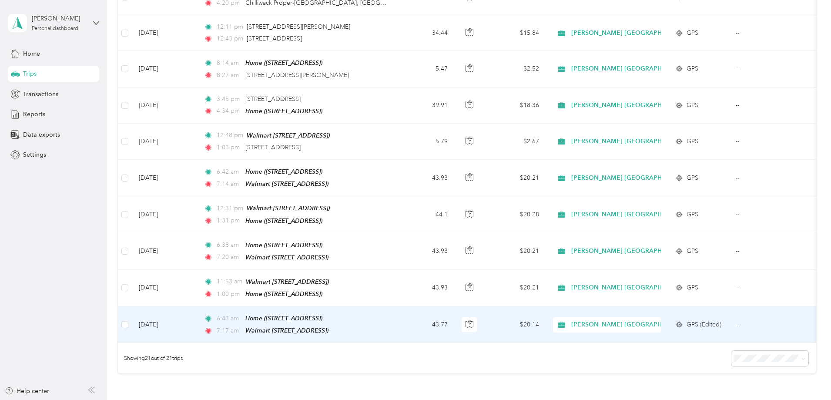
click at [455, 321] on td "43.77" at bounding box center [425, 324] width 57 height 37
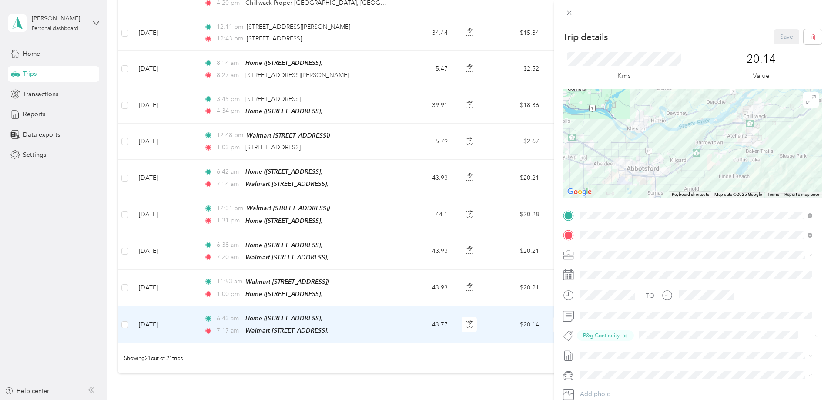
click at [73, 229] on div "Trip details Save This trip cannot be edited because it is either under review,…" at bounding box center [415, 200] width 831 height 400
